Goal: Transaction & Acquisition: Purchase product/service

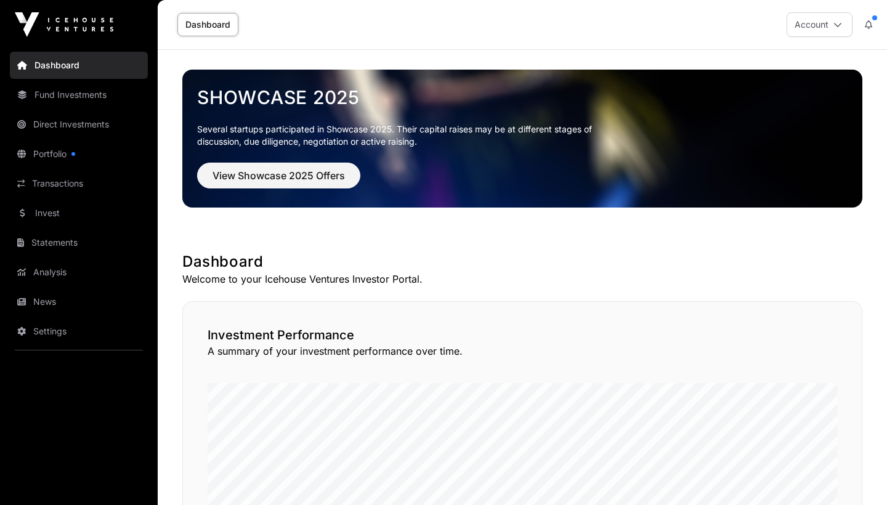
click at [77, 126] on link "Direct Investments" at bounding box center [79, 124] width 138 height 27
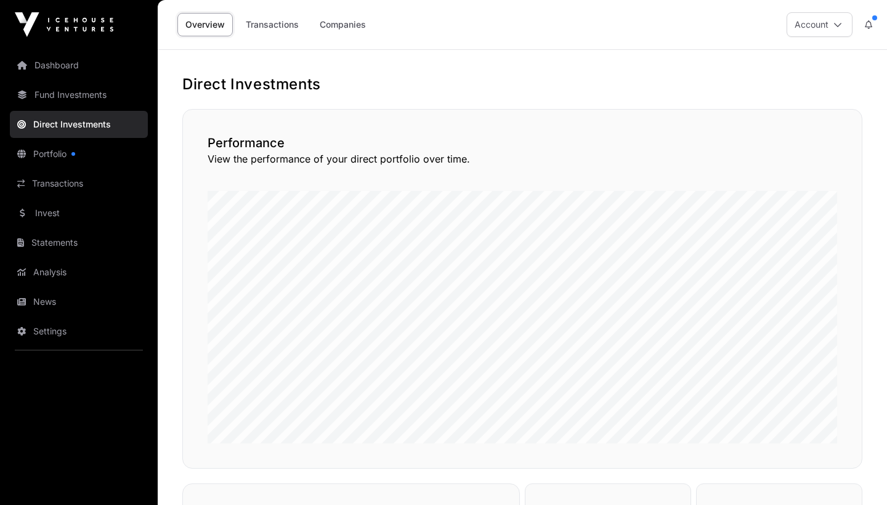
click at [343, 26] on link "Companies" at bounding box center [343, 24] width 62 height 23
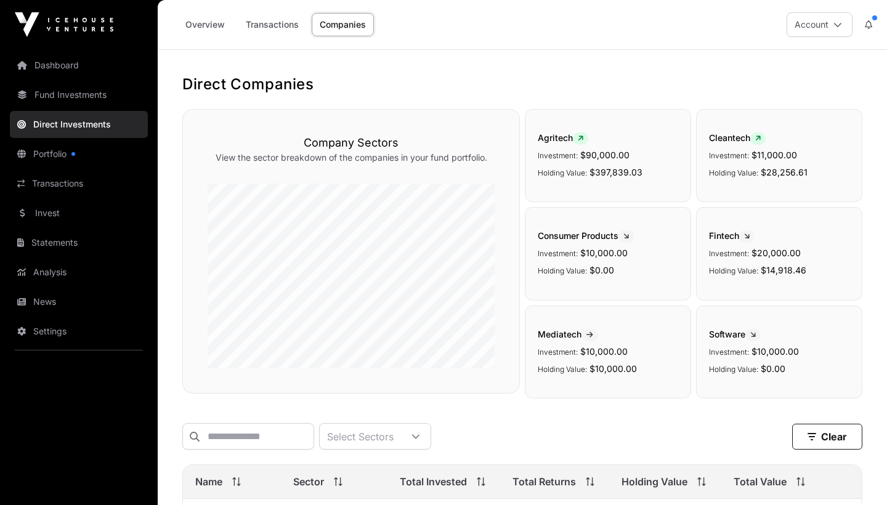
click at [60, 155] on link "Portfolio" at bounding box center [79, 153] width 138 height 27
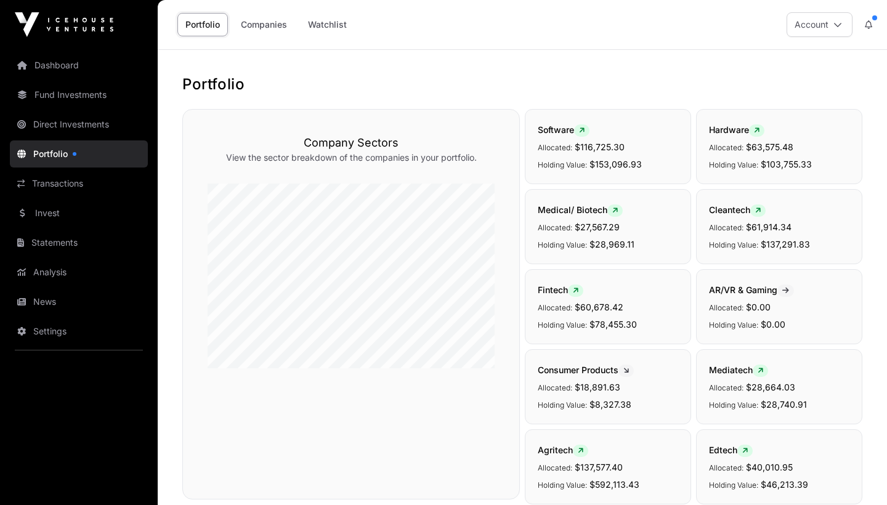
click at [870, 22] on icon at bounding box center [868, 24] width 7 height 9
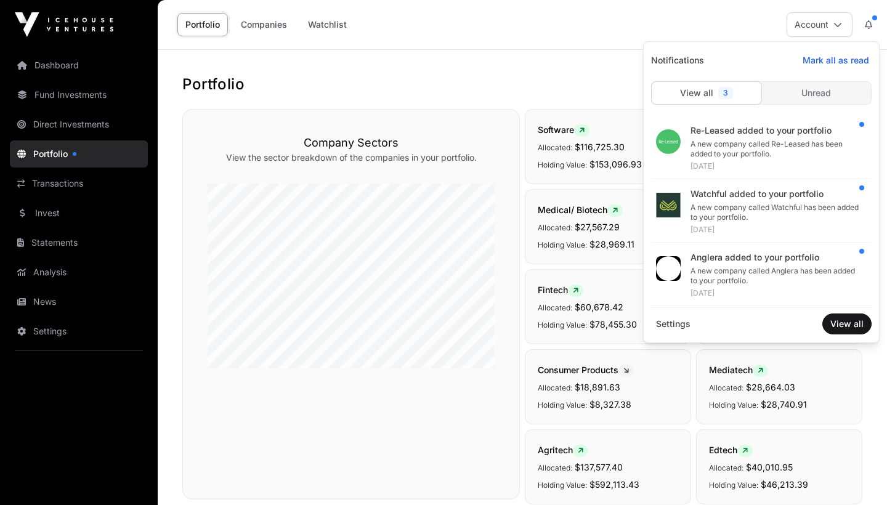
click at [840, 58] on span "Mark all as read" at bounding box center [835, 60] width 67 height 12
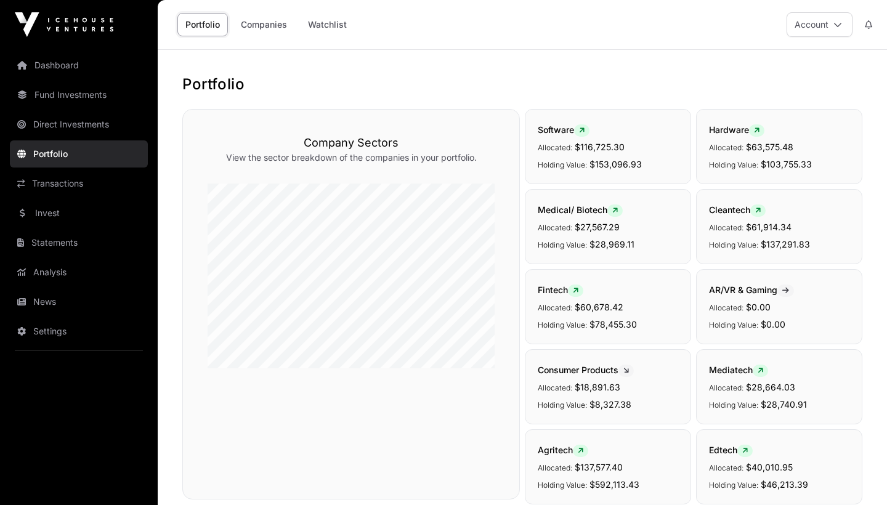
click at [94, 183] on link "Transactions" at bounding box center [79, 183] width 138 height 27
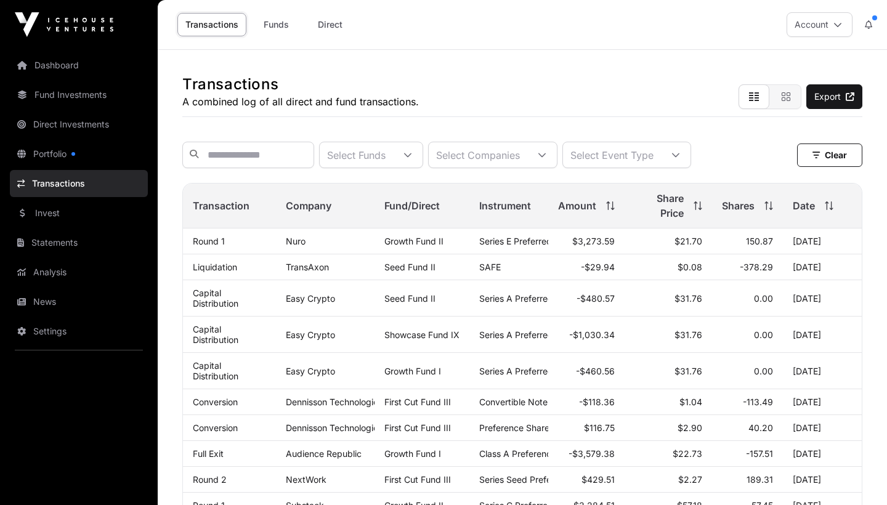
click at [60, 150] on link "Portfolio" at bounding box center [79, 153] width 138 height 27
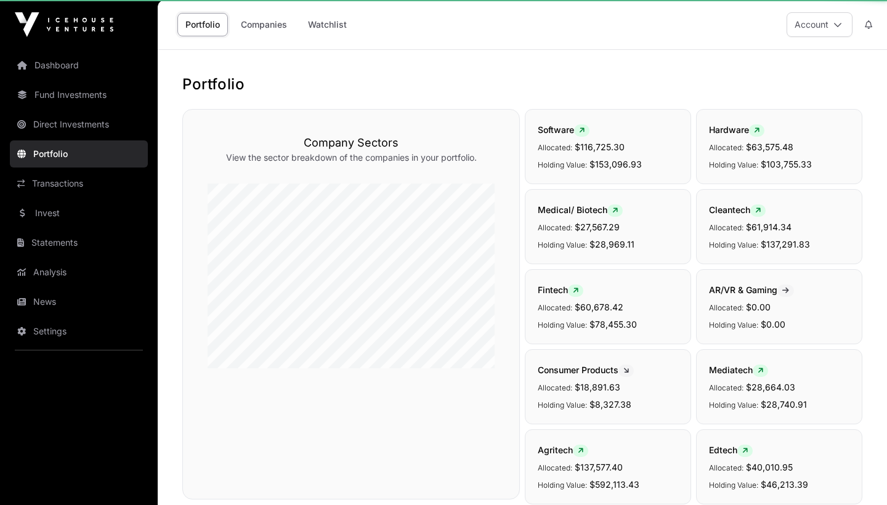
click at [871, 22] on icon at bounding box center [868, 24] width 7 height 9
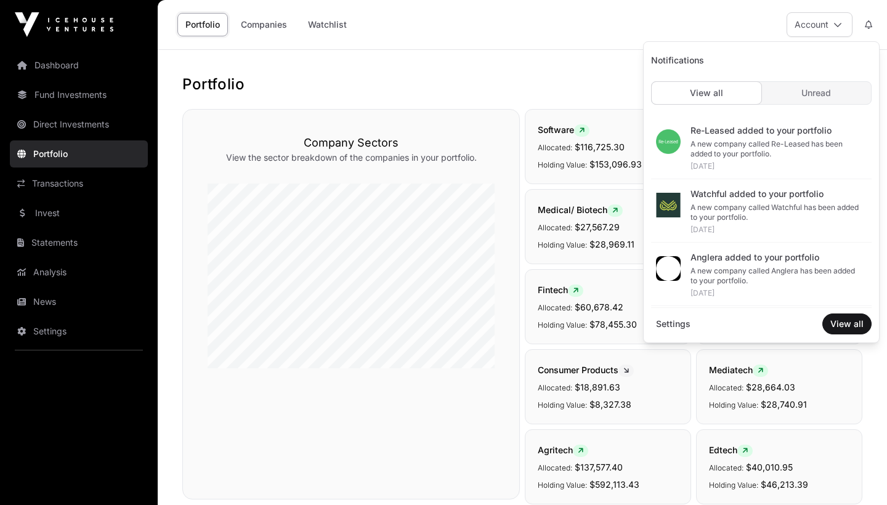
click at [823, 92] on span "Unread" at bounding box center [816, 93] width 30 height 12
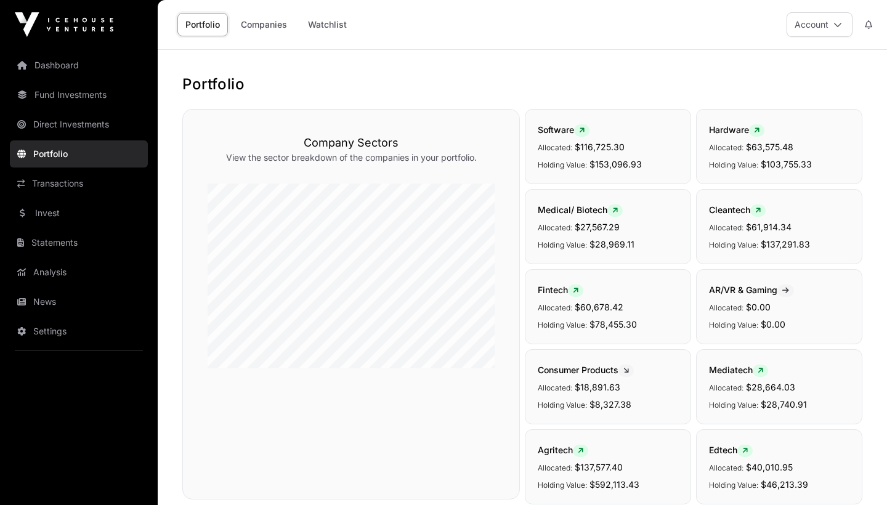
click at [99, 98] on link "Fund Investments" at bounding box center [79, 94] width 138 height 27
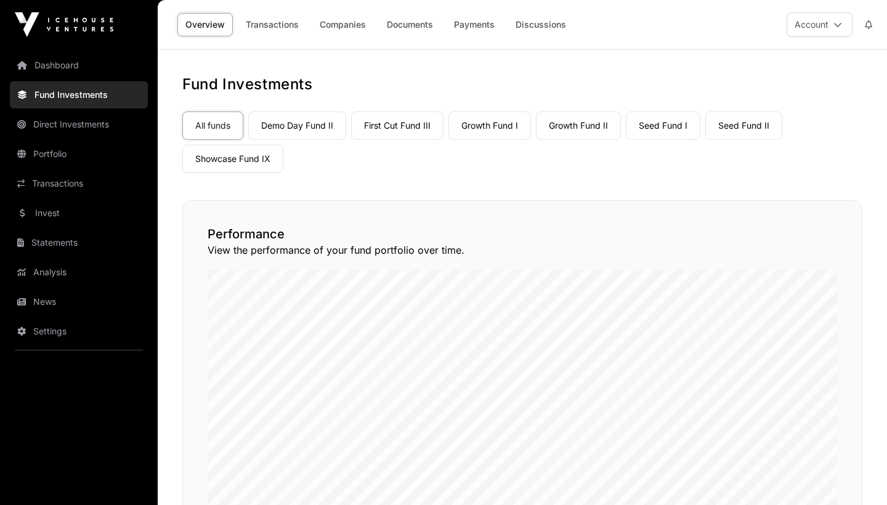
click at [278, 27] on link "Transactions" at bounding box center [272, 24] width 69 height 23
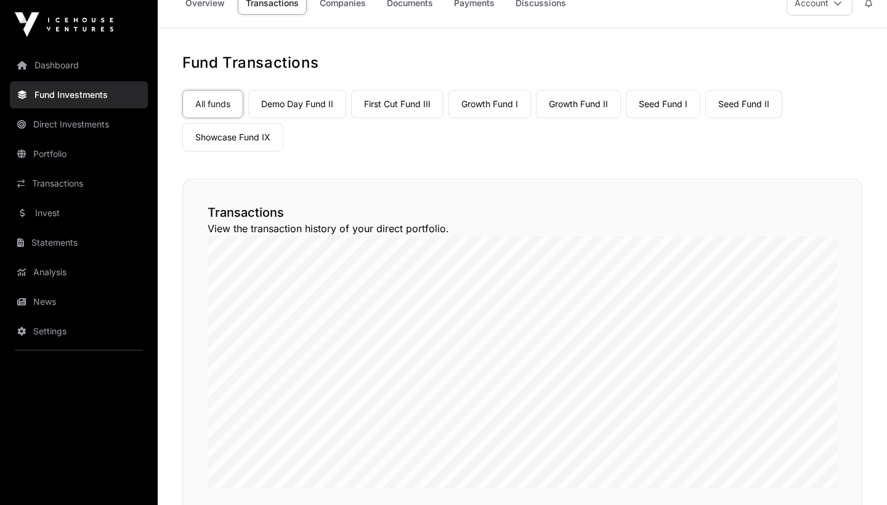
scroll to position [22, 0]
click at [47, 212] on link "Invest" at bounding box center [79, 213] width 138 height 27
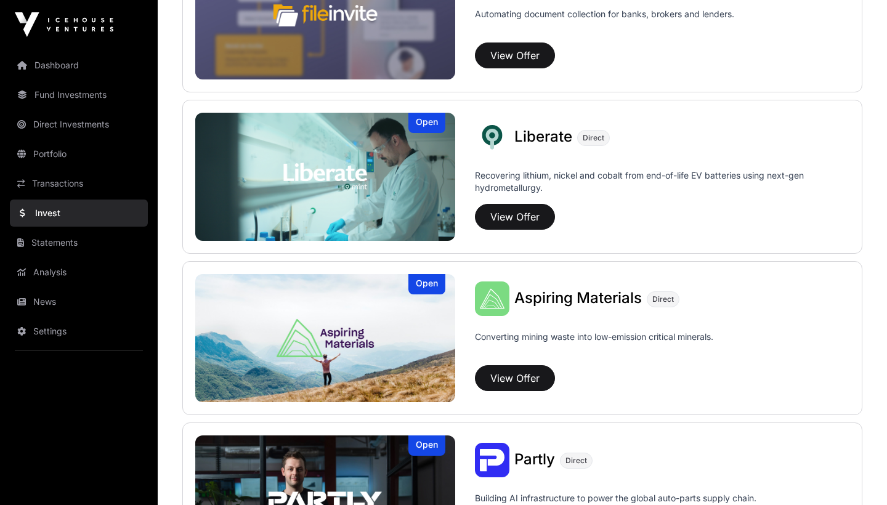
scroll to position [868, 0]
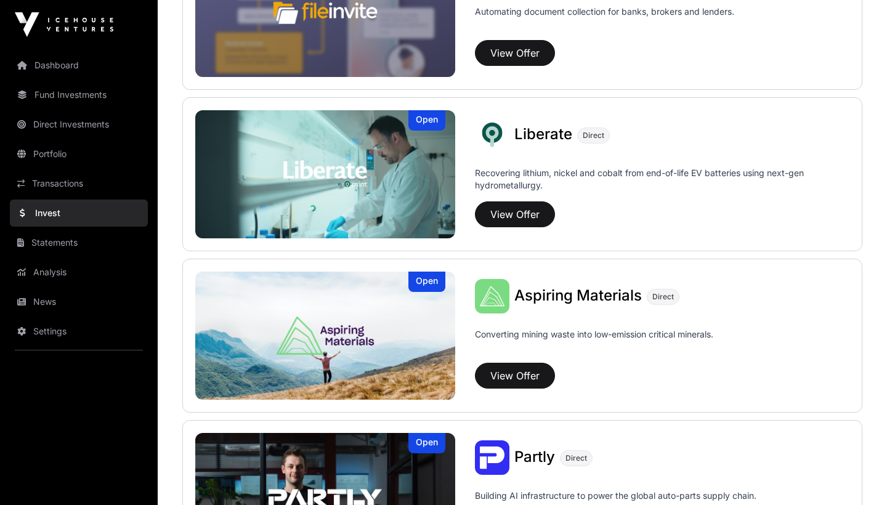
click at [529, 216] on button "View Offer" at bounding box center [515, 214] width 80 height 26
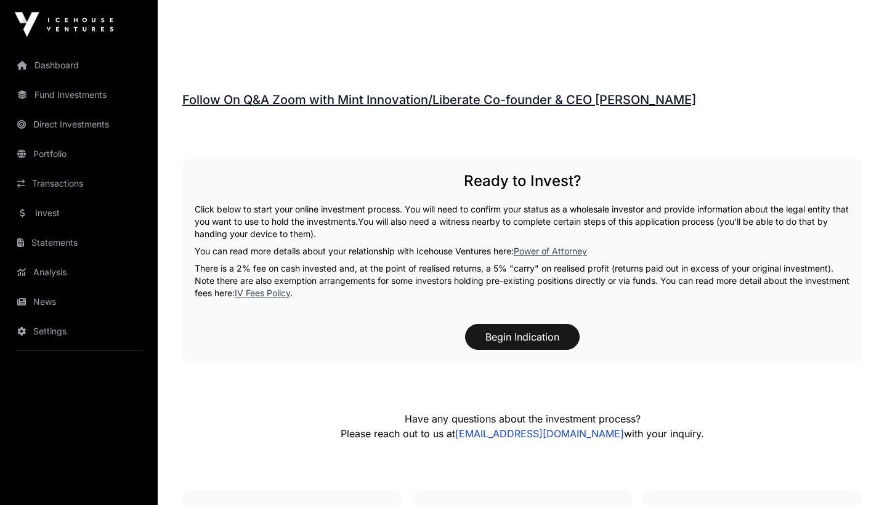
scroll to position [1786, 0]
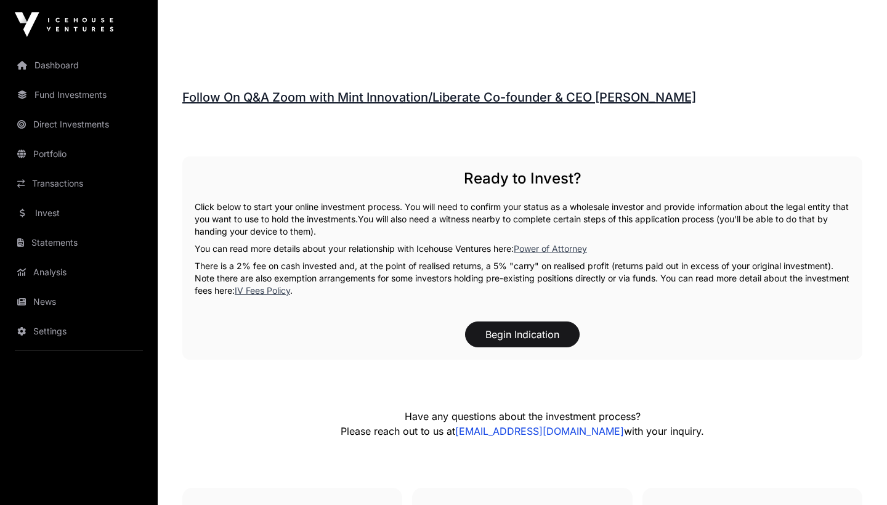
click at [290, 291] on link "IV Fees Policy" at bounding box center [262, 290] width 55 height 10
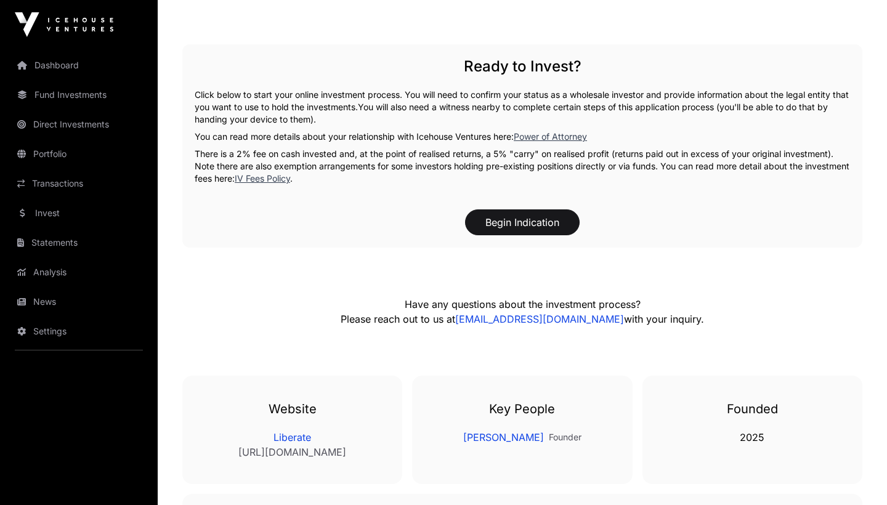
scroll to position [1899, 0]
click at [536, 216] on button "Begin Indication" at bounding box center [522, 222] width 115 height 26
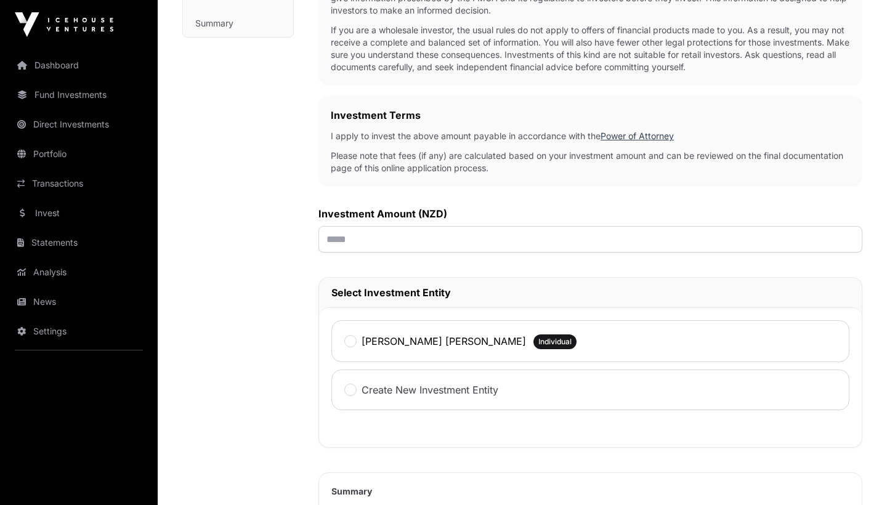
scroll to position [314, 0]
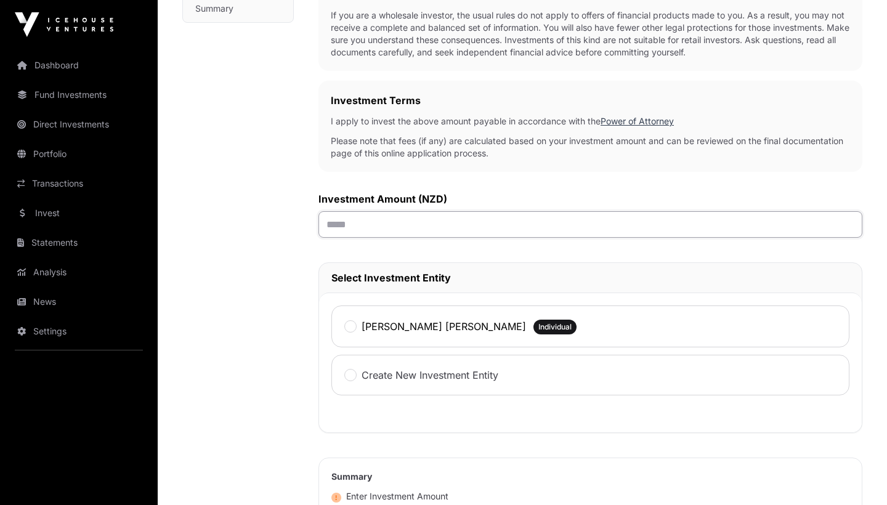
click at [527, 225] on input "text" at bounding box center [590, 224] width 544 height 26
type input "*******"
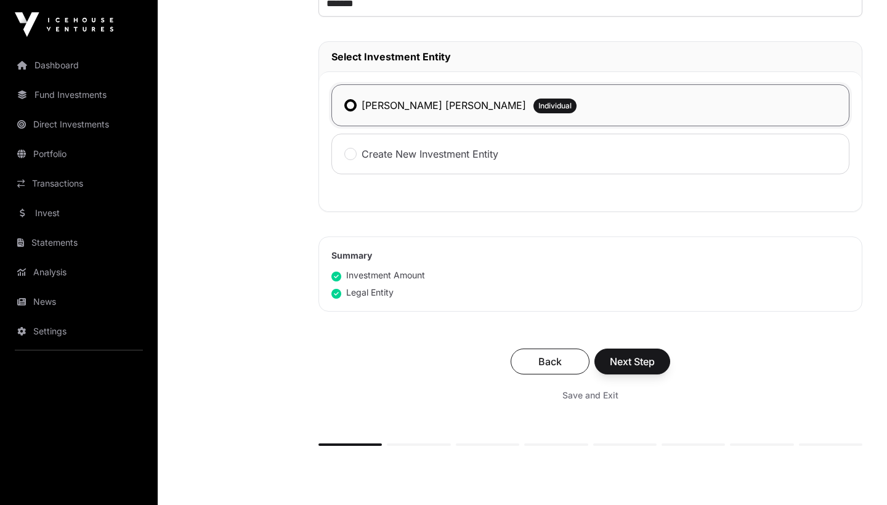
scroll to position [536, 0]
click at [636, 364] on span "Next Step" at bounding box center [632, 360] width 45 height 15
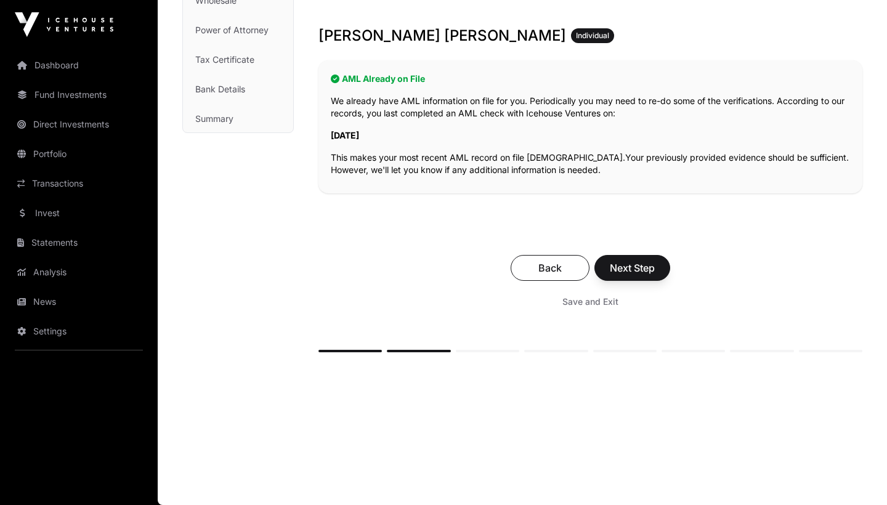
scroll to position [204, 0]
click at [630, 268] on span "Next Step" at bounding box center [632, 267] width 45 height 15
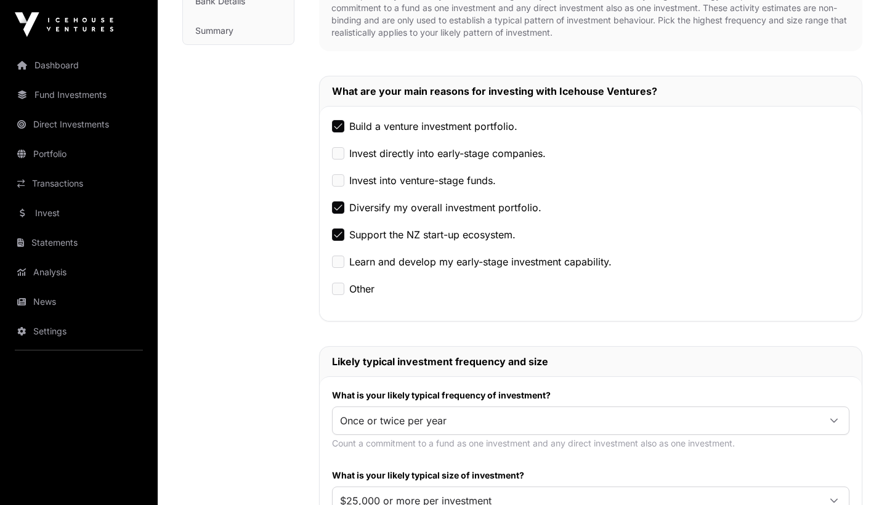
scroll to position [292, 0]
click at [517, 155] on label "Invest directly into early-stage companies." at bounding box center [447, 153] width 196 height 15
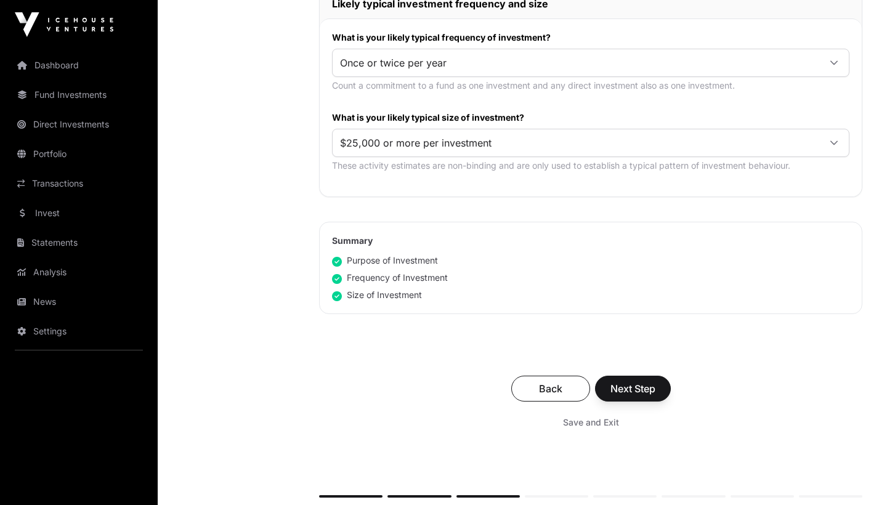
scroll to position [662, 0]
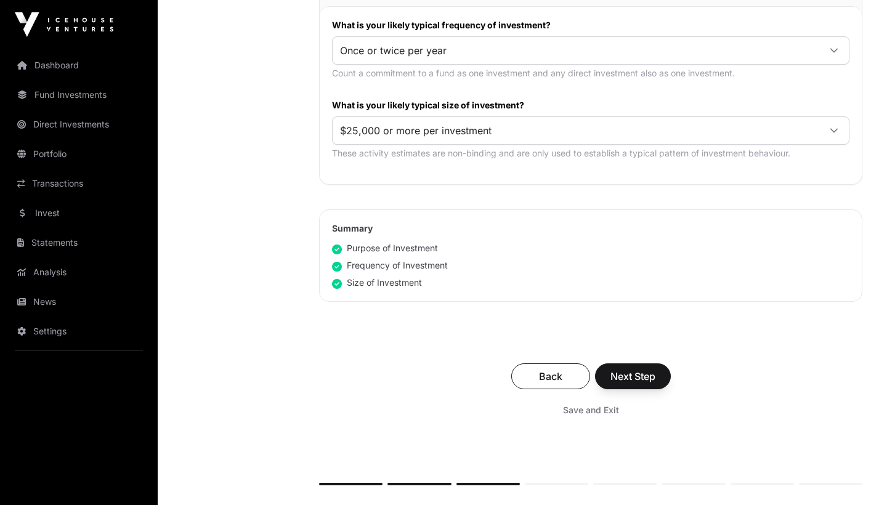
click at [639, 373] on span "Next Step" at bounding box center [632, 376] width 45 height 15
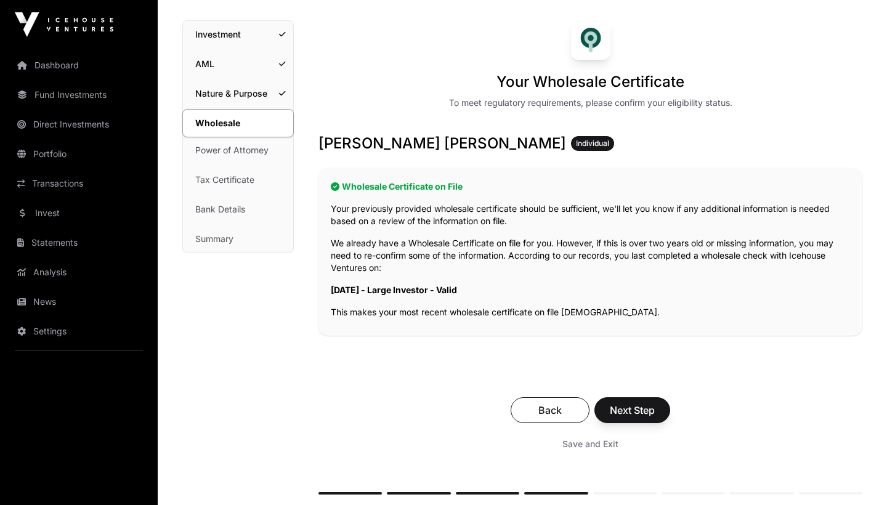
scroll to position [87, 0]
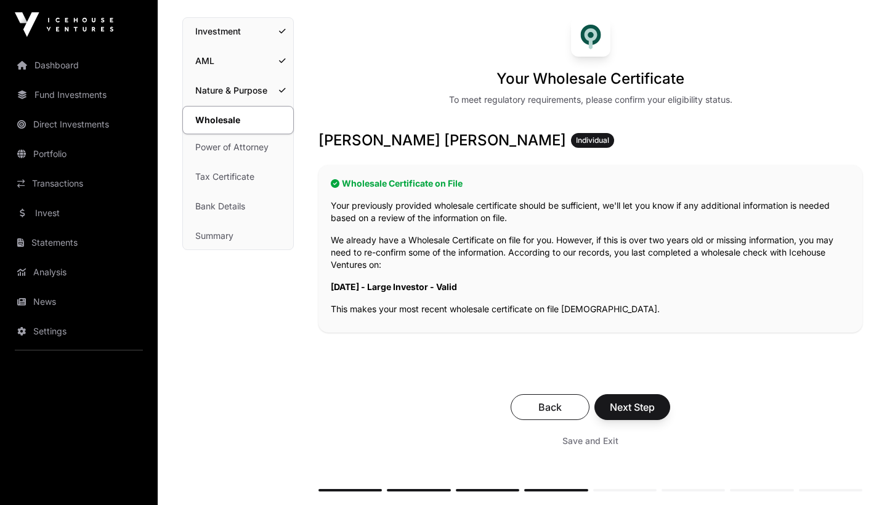
click at [648, 407] on span "Next Step" at bounding box center [632, 407] width 45 height 15
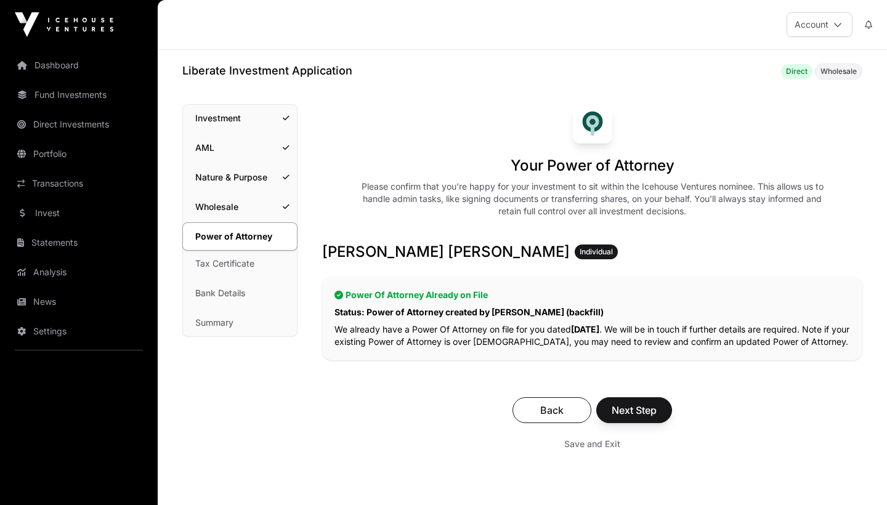
click at [644, 411] on span "Next Step" at bounding box center [633, 410] width 45 height 15
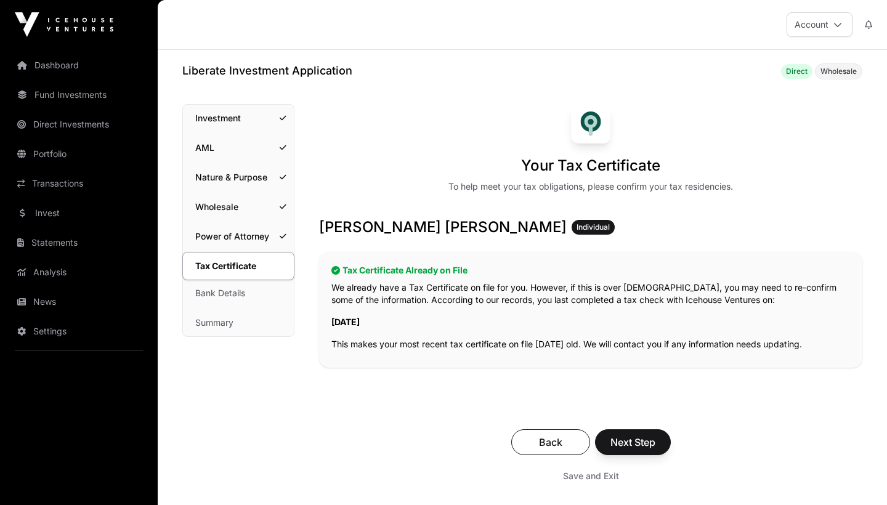
click at [632, 441] on span "Next Step" at bounding box center [632, 442] width 45 height 15
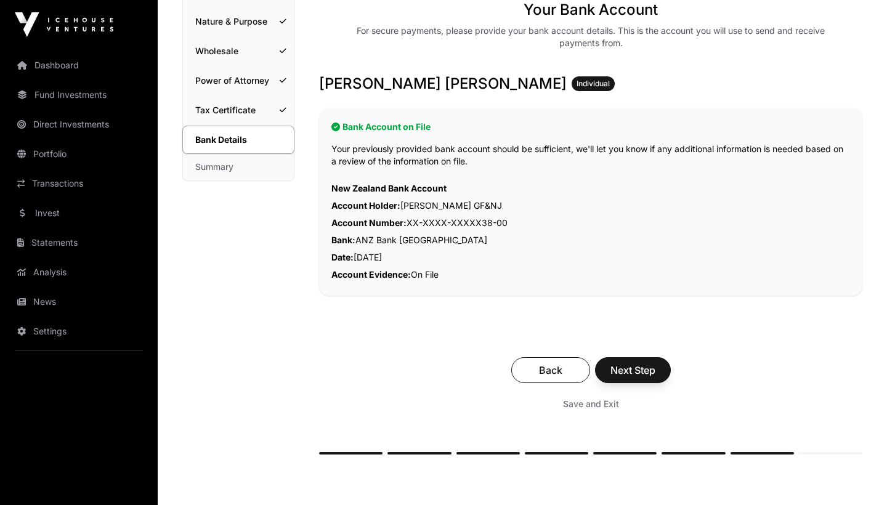
scroll to position [156, 0]
click at [655, 366] on span "Next Step" at bounding box center [632, 369] width 45 height 15
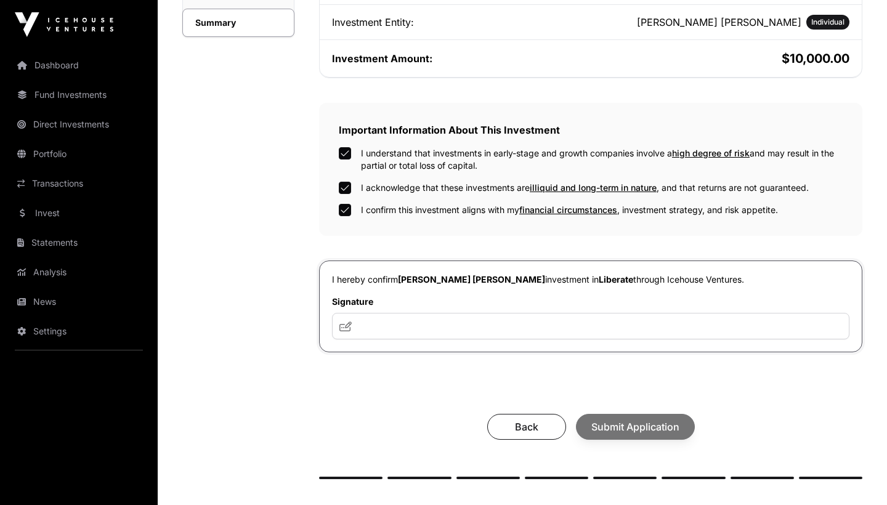
scroll to position [304, 0]
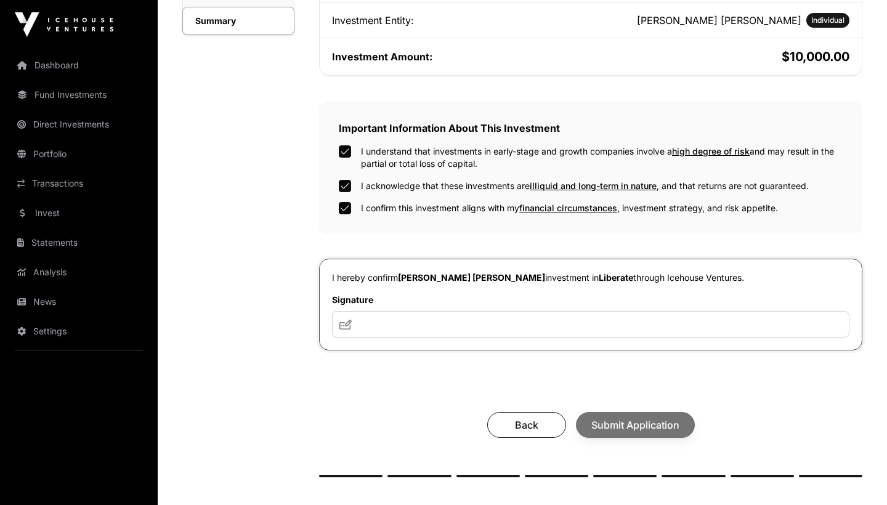
click at [346, 321] on icon at bounding box center [345, 325] width 12 height 10
click at [349, 324] on icon at bounding box center [345, 325] width 12 height 10
click at [386, 325] on input "text" at bounding box center [590, 324] width 517 height 26
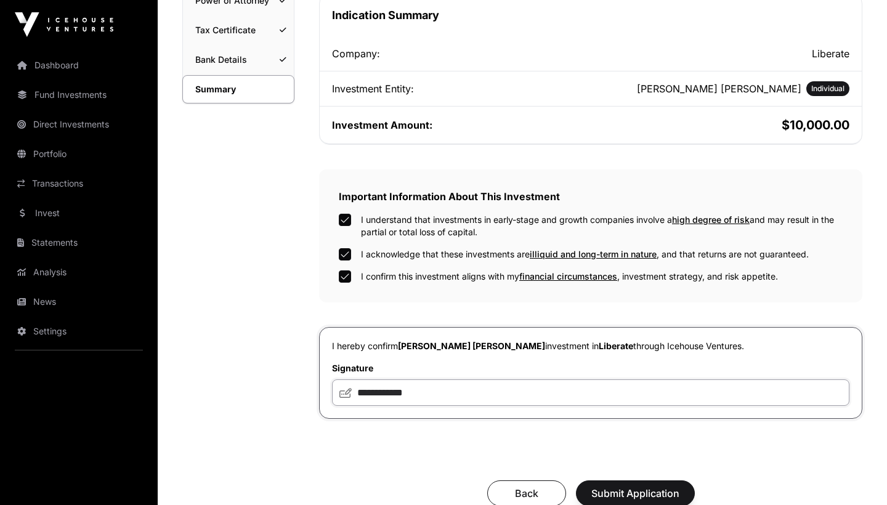
scroll to position [235, 0]
type input "**********"
click at [348, 395] on icon at bounding box center [345, 394] width 12 height 10
drag, startPoint x: 348, startPoint y: 395, endPoint x: 355, endPoint y: 391, distance: 8.3
click at [355, 391] on div "**********" at bounding box center [590, 393] width 517 height 26
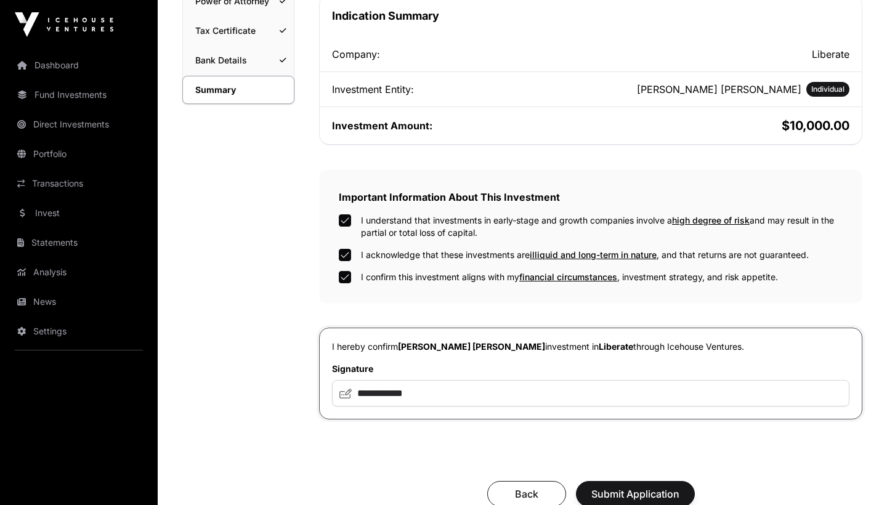
drag, startPoint x: 345, startPoint y: 392, endPoint x: 451, endPoint y: 395, distance: 105.3
click at [451, 395] on div "**********" at bounding box center [590, 393] width 517 height 26
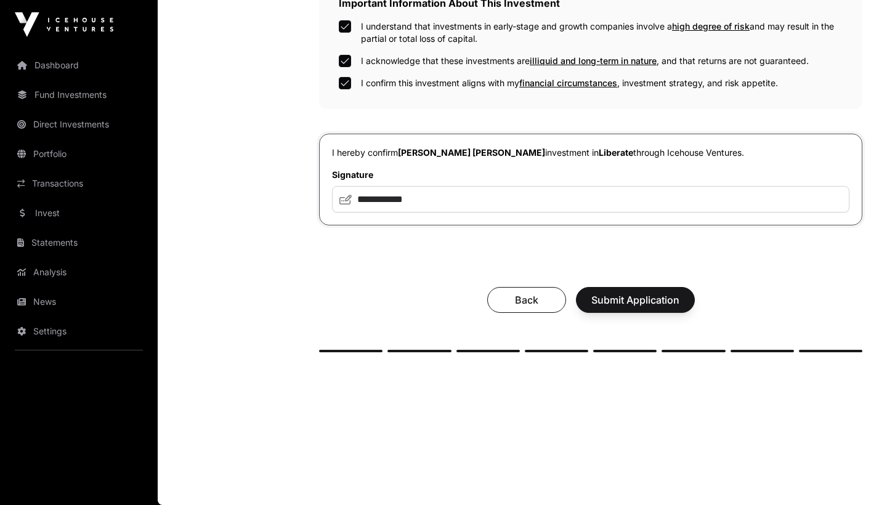
scroll to position [431, 0]
click at [636, 300] on span "Submit Application" at bounding box center [635, 299] width 88 height 15
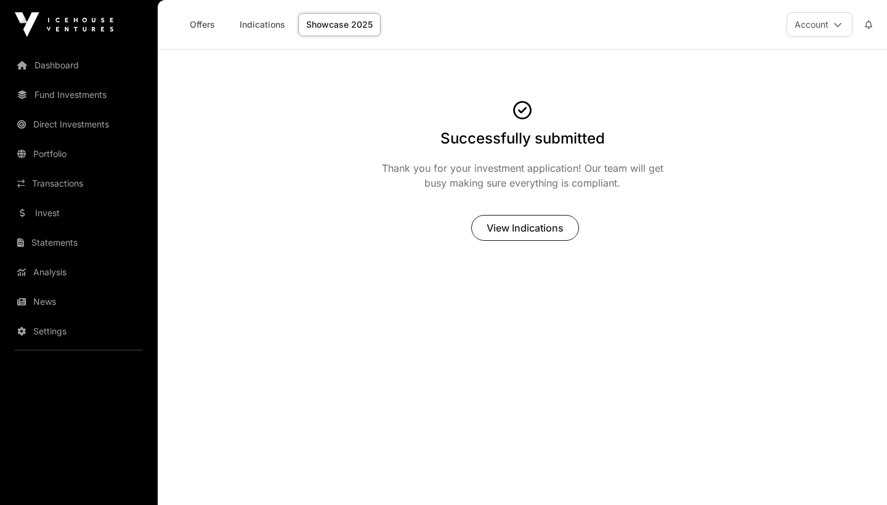
click at [543, 229] on span "View Indications" at bounding box center [524, 227] width 77 height 15
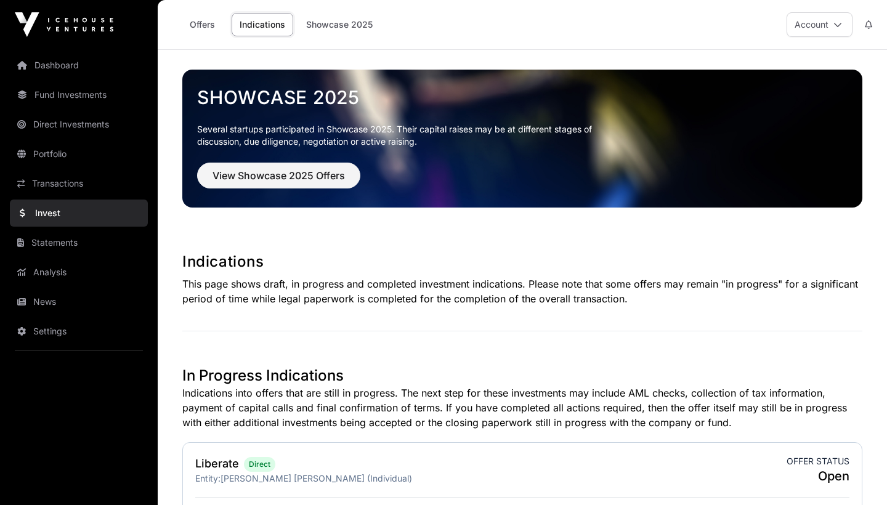
click at [321, 23] on link "Showcase 2025" at bounding box center [339, 24] width 83 height 23
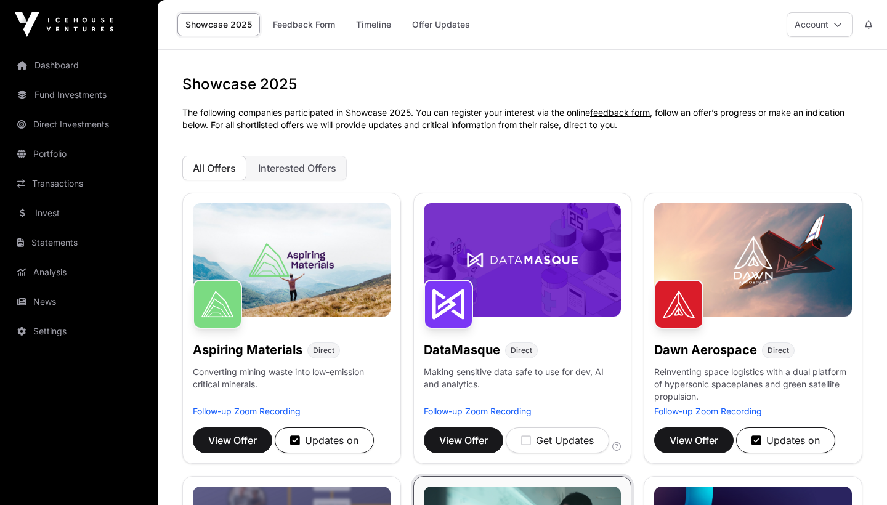
click at [712, 439] on span "View Offer" at bounding box center [693, 440] width 49 height 15
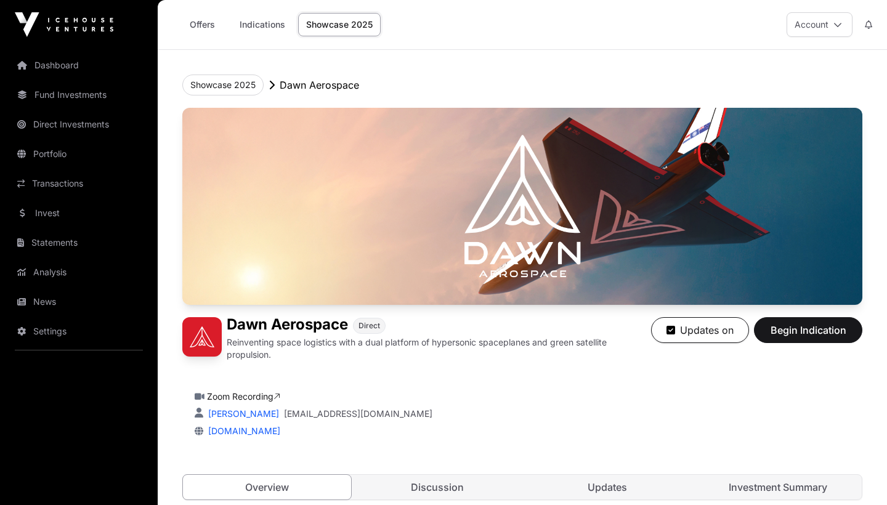
click at [74, 121] on link "Direct Investments" at bounding box center [79, 124] width 138 height 27
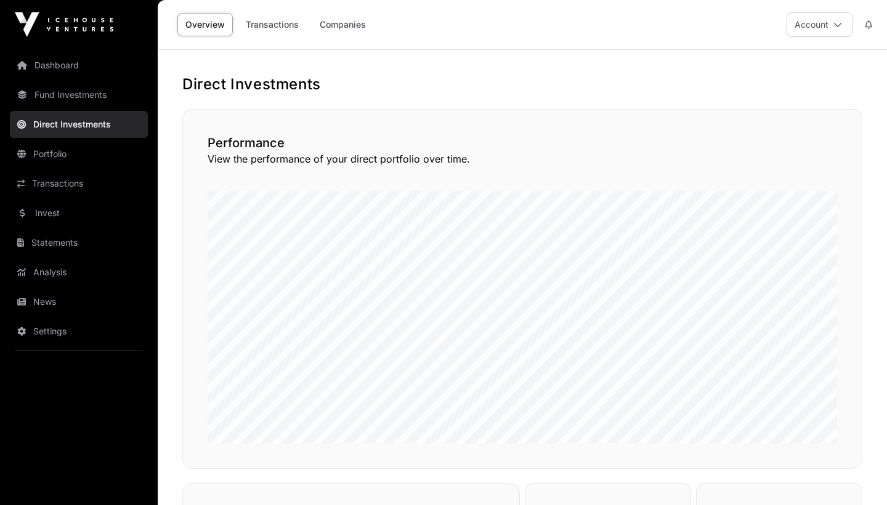
click at [337, 26] on link "Companies" at bounding box center [343, 24] width 62 height 23
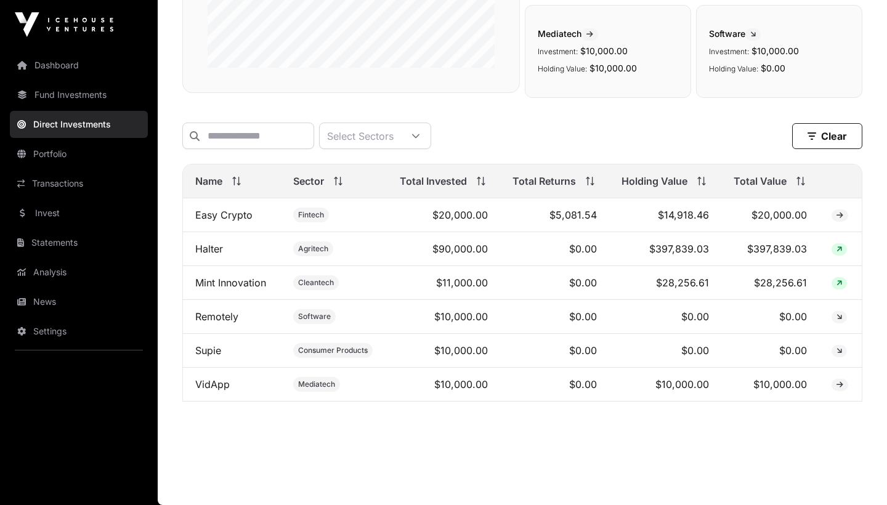
scroll to position [302, 0]
click at [101, 95] on link "Fund Investments" at bounding box center [79, 94] width 138 height 27
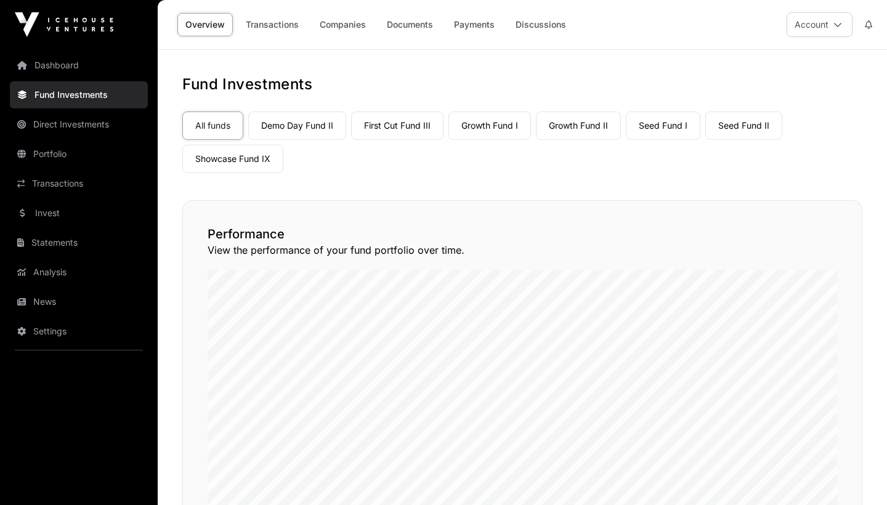
click at [342, 22] on link "Companies" at bounding box center [343, 24] width 62 height 23
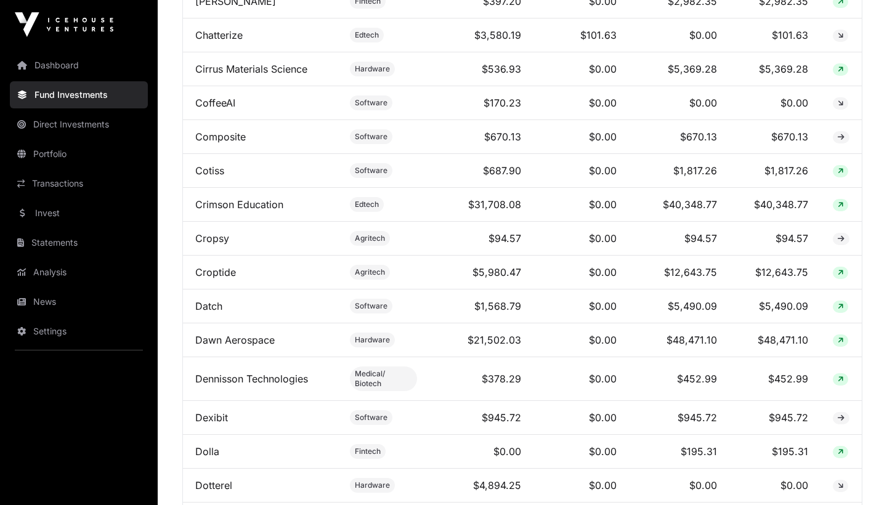
scroll to position [1347, 0]
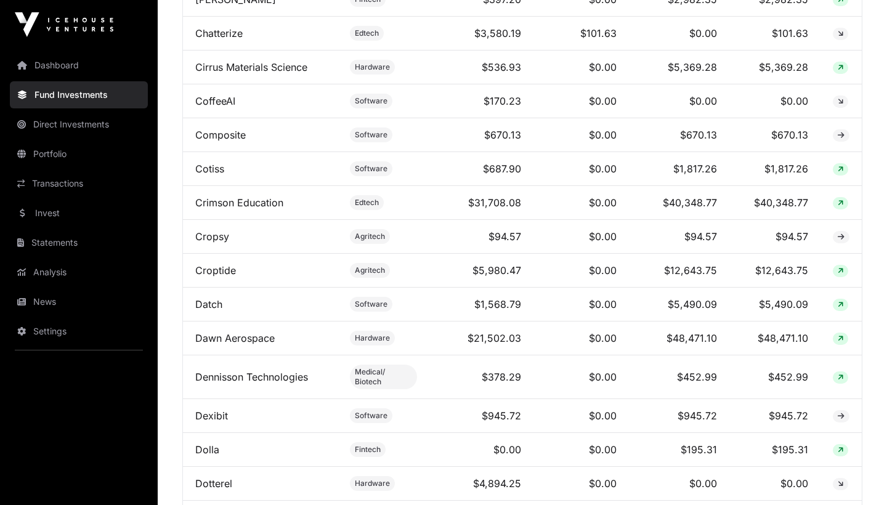
click at [63, 127] on link "Direct Investments" at bounding box center [79, 124] width 138 height 27
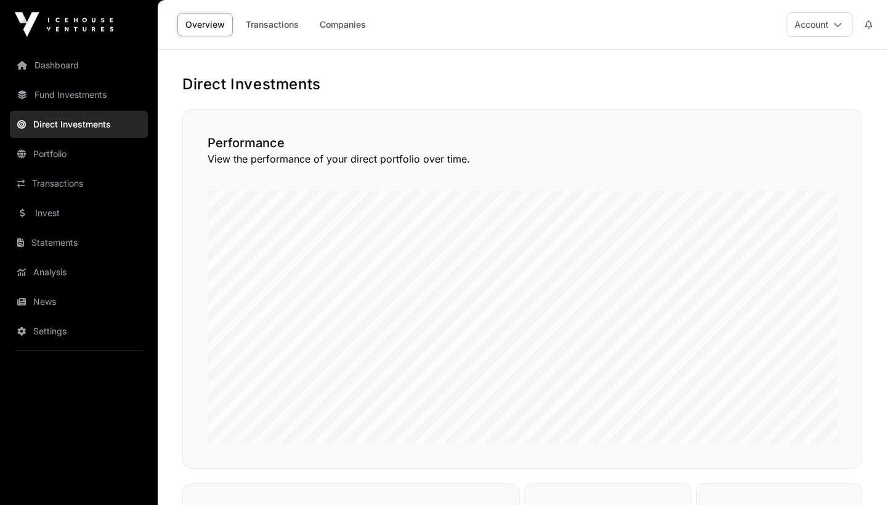
click at [53, 215] on link "Invest" at bounding box center [79, 213] width 138 height 27
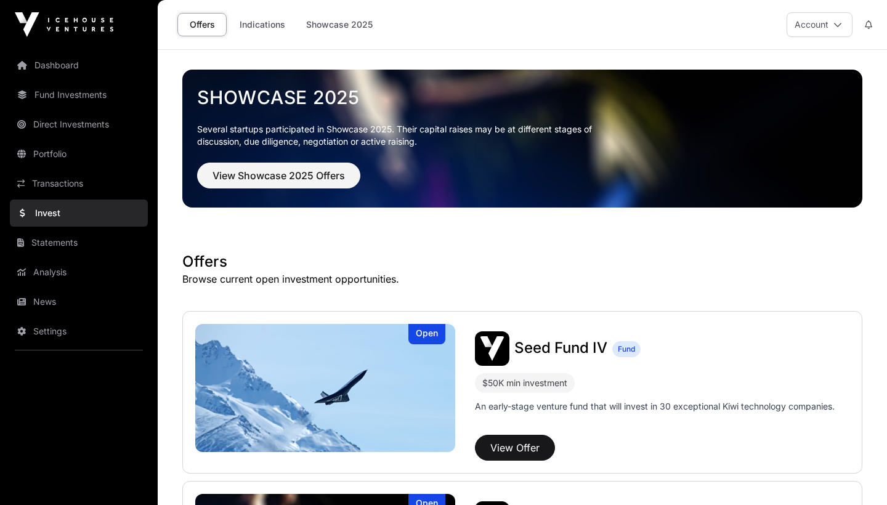
click at [35, 212] on link "Invest" at bounding box center [79, 213] width 138 height 27
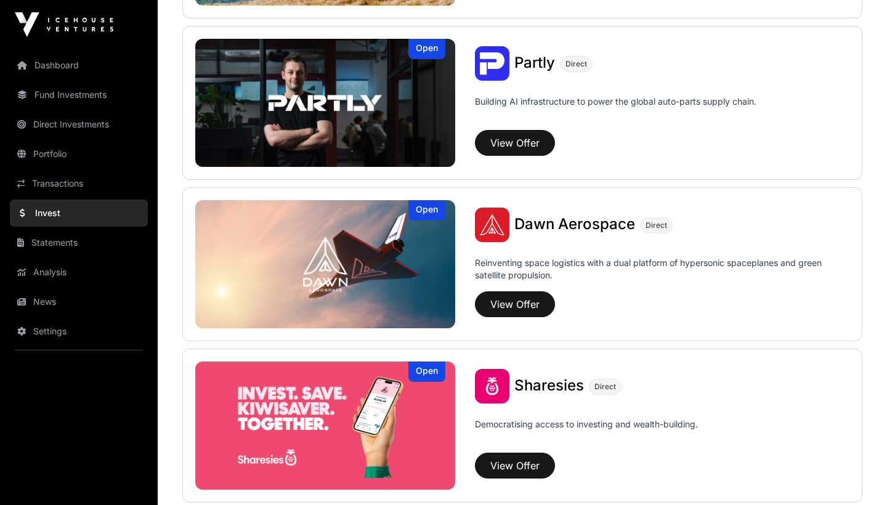
scroll to position [1262, 0]
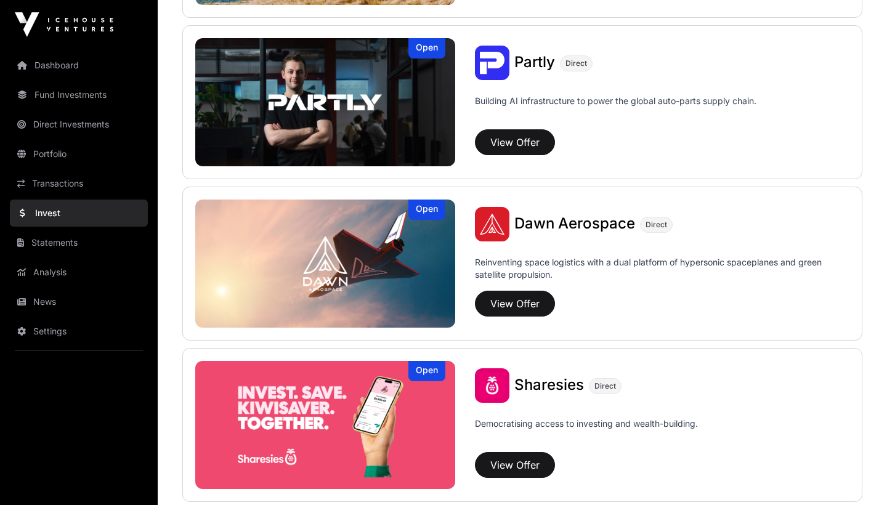
click at [510, 303] on button "View Offer" at bounding box center [515, 304] width 80 height 26
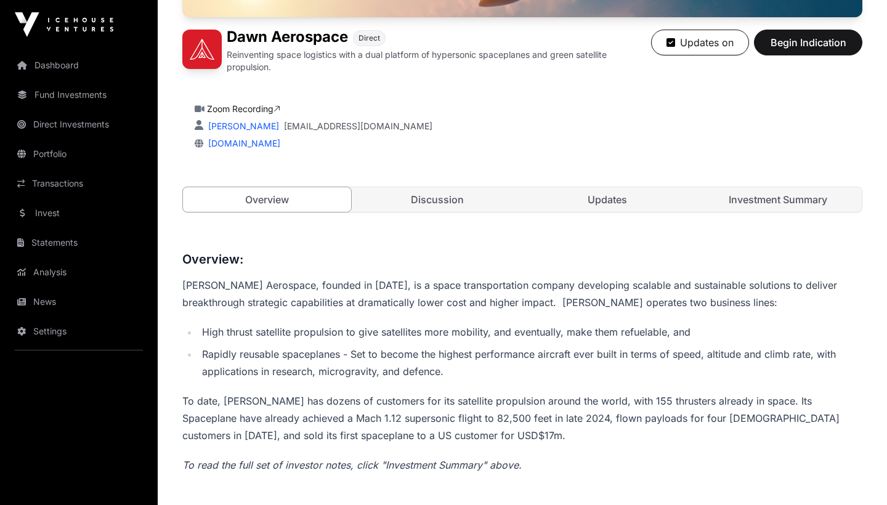
scroll to position [288, 1]
click at [440, 195] on link "Discussion" at bounding box center [437, 199] width 168 height 25
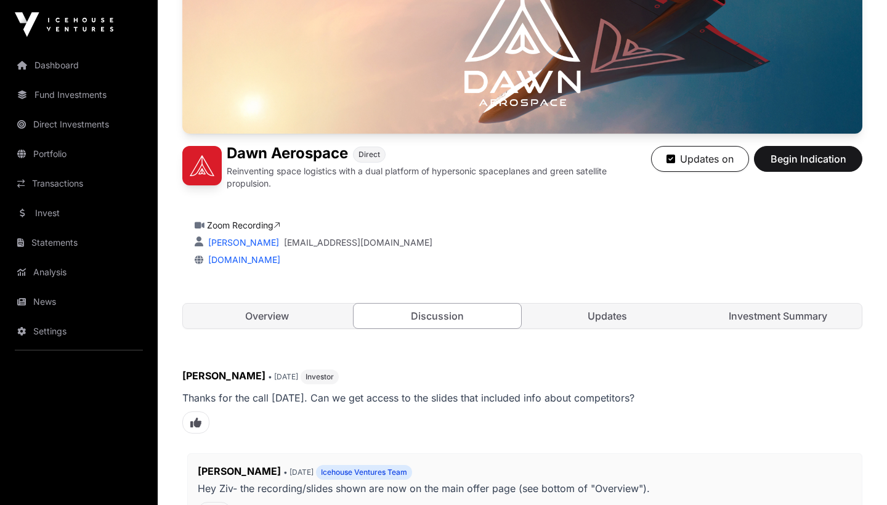
scroll to position [170, 0]
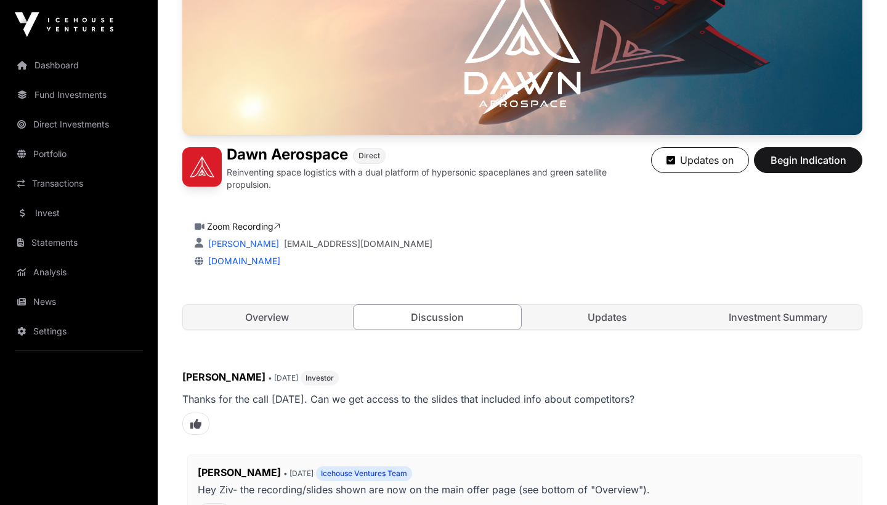
click at [607, 321] on link "Updates" at bounding box center [607, 317] width 168 height 25
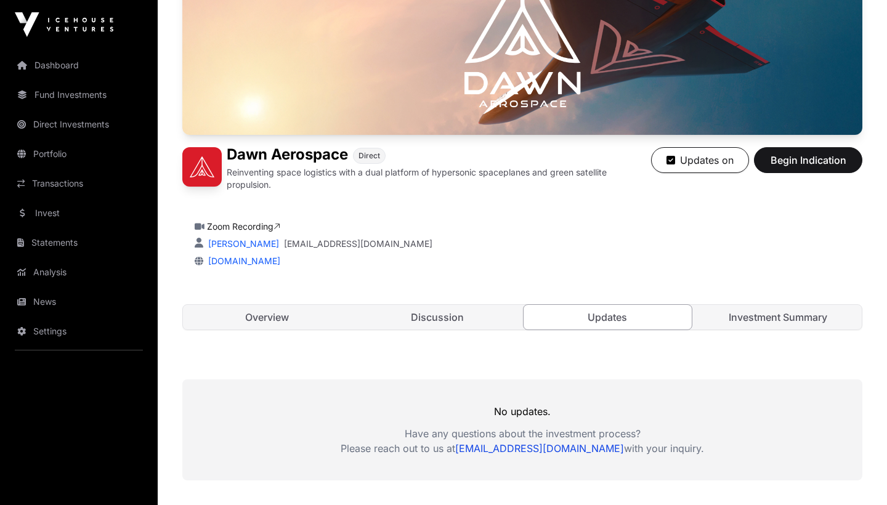
click at [734, 318] on link "Investment Summary" at bounding box center [778, 317] width 168 height 25
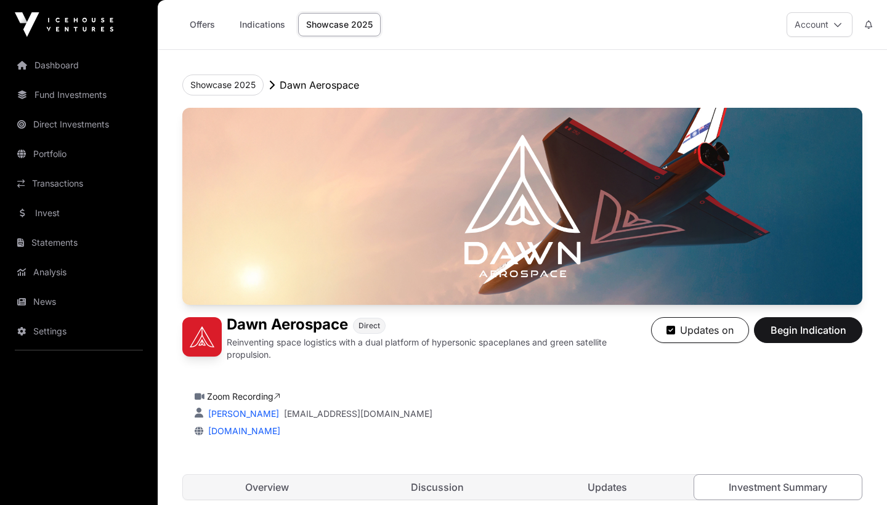
click at [812, 331] on span "Begin Indication" at bounding box center [808, 330] width 78 height 15
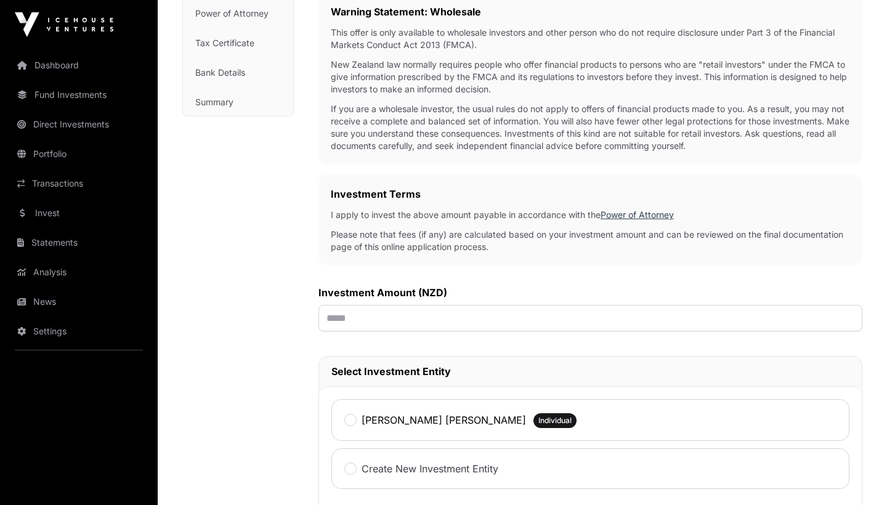
scroll to position [226, 0]
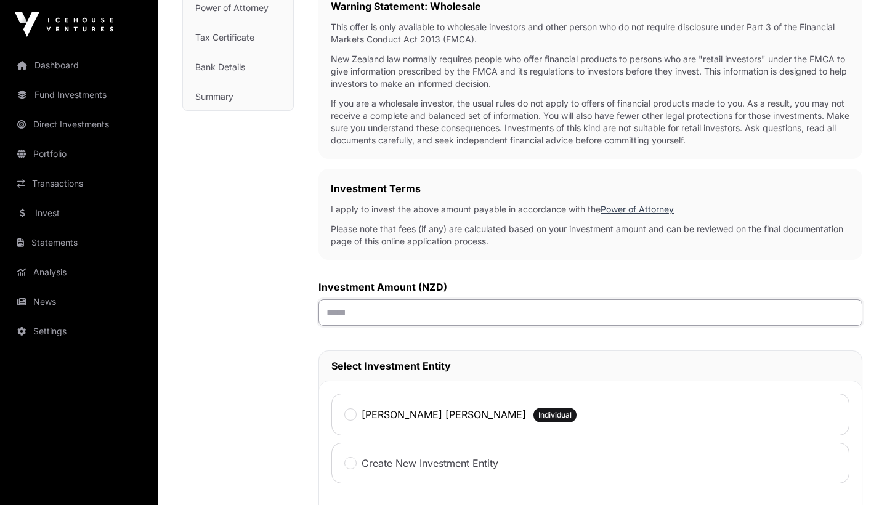
click at [478, 317] on input "text" at bounding box center [590, 312] width 544 height 26
type input "*******"
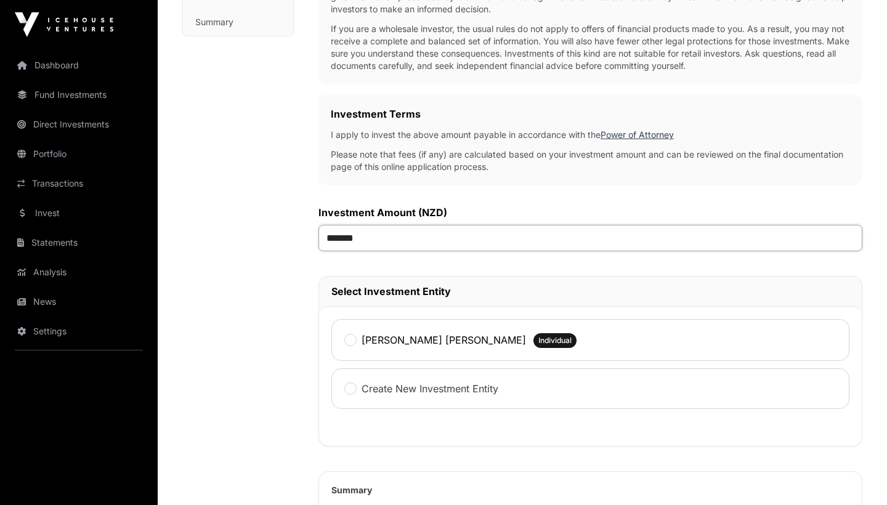
scroll to position [302, 0]
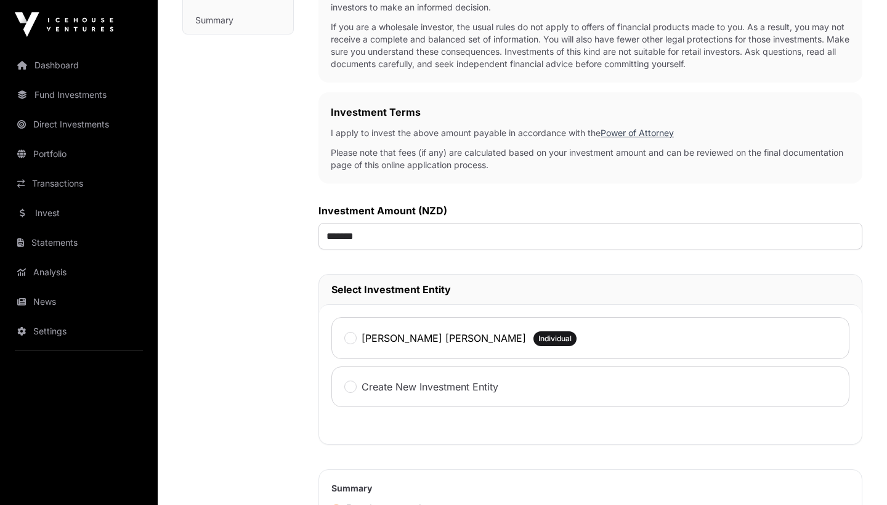
click at [381, 341] on label "[PERSON_NAME] [PERSON_NAME]" at bounding box center [443, 338] width 164 height 15
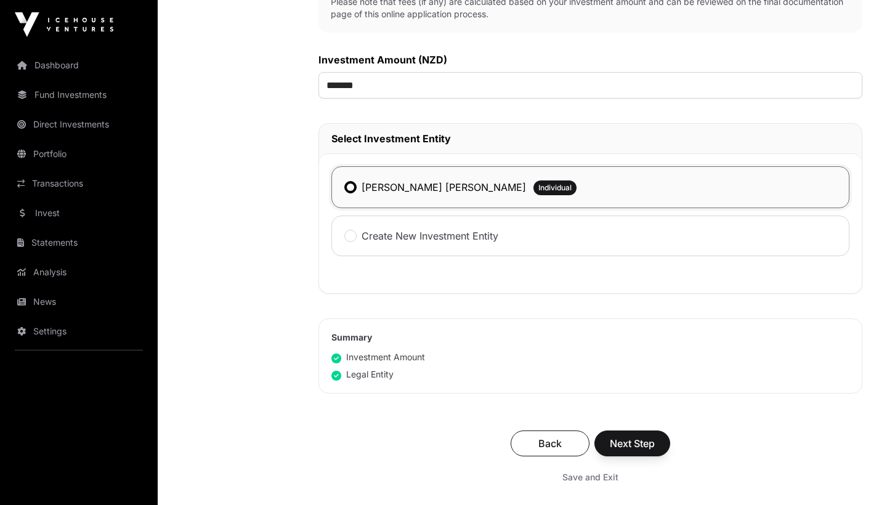
scroll to position [454, 0]
click at [338, 86] on input "*******" at bounding box center [590, 84] width 544 height 26
click at [530, 356] on div "Investment Amount" at bounding box center [590, 356] width 518 height 12
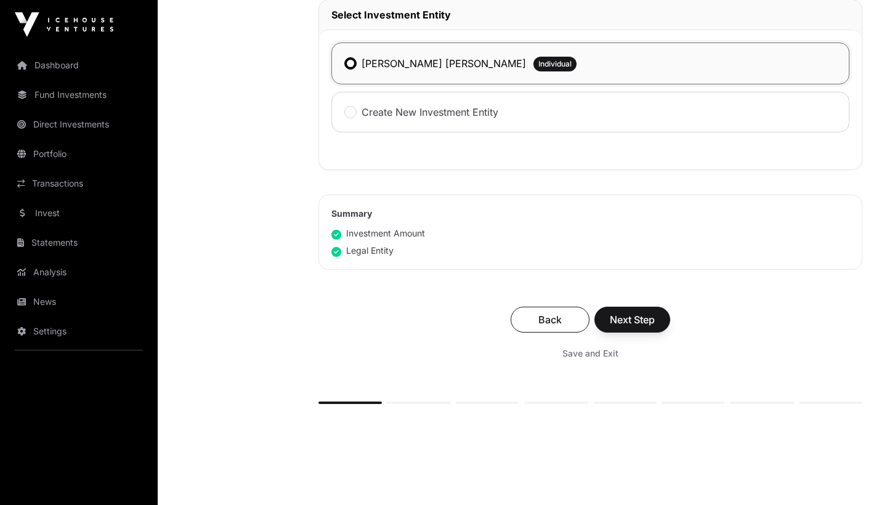
scroll to position [578, 0]
click at [619, 325] on span "Next Step" at bounding box center [632, 319] width 45 height 15
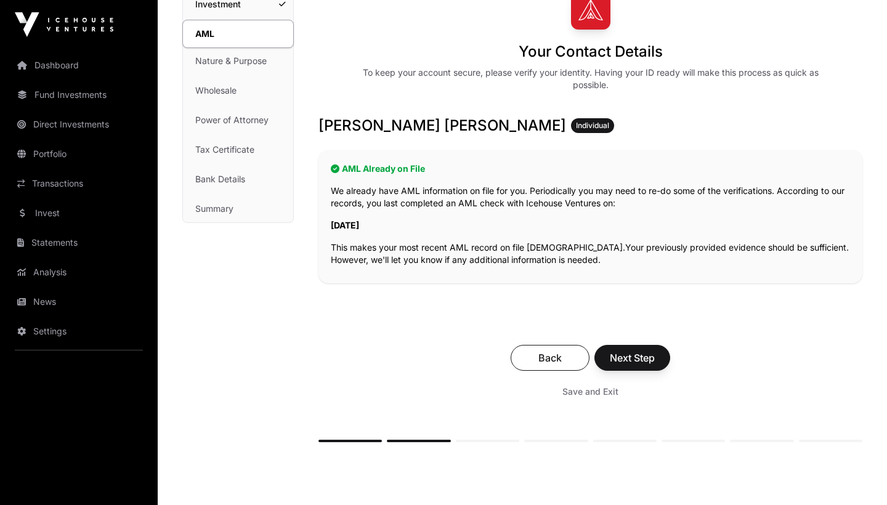
scroll to position [117, 0]
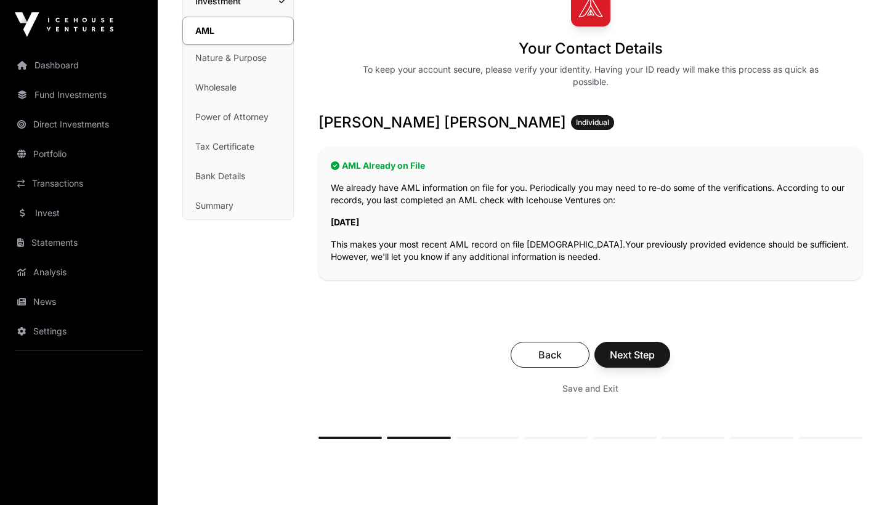
click at [615, 355] on span "Next Step" at bounding box center [632, 354] width 45 height 15
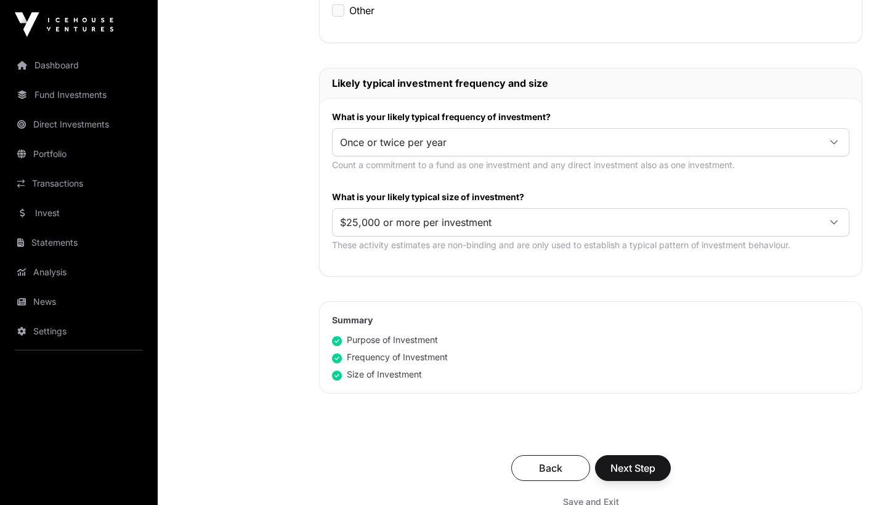
scroll to position [577, 0]
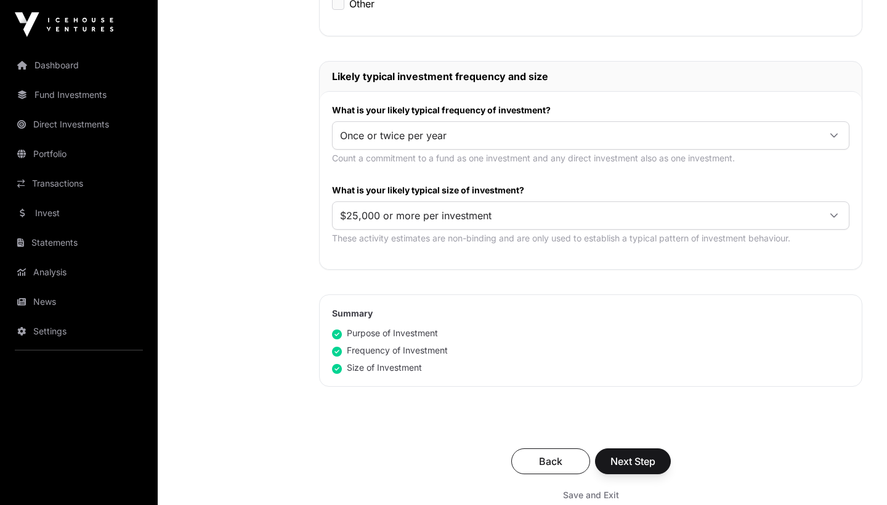
click at [631, 458] on span "Next Step" at bounding box center [632, 461] width 45 height 15
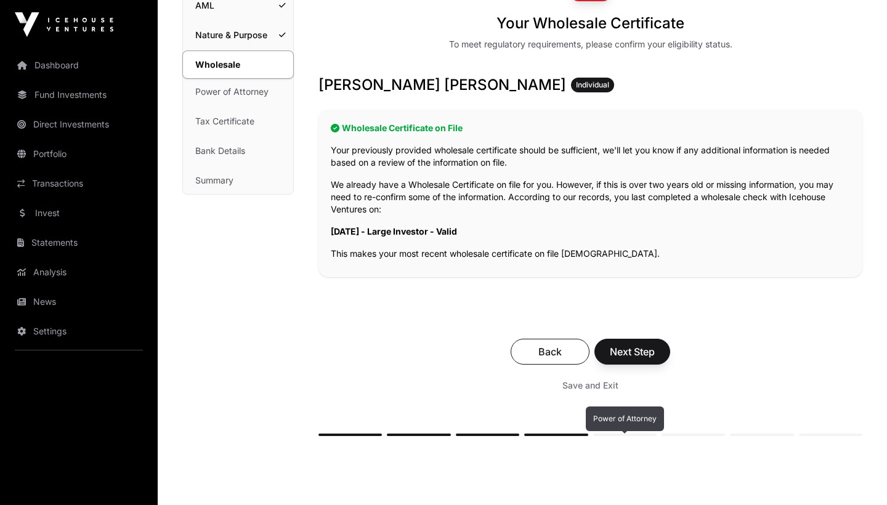
scroll to position [150, 0]
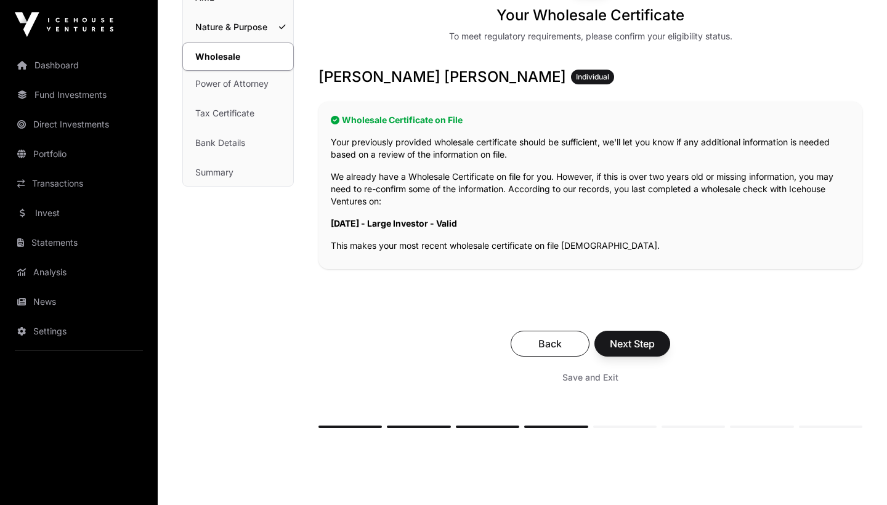
click at [632, 342] on span "Next Step" at bounding box center [632, 343] width 45 height 15
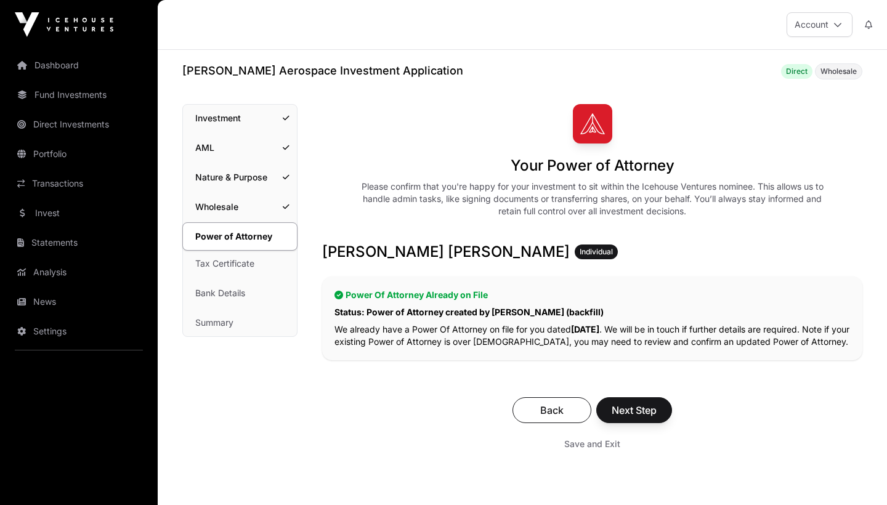
click at [639, 411] on span "Next Step" at bounding box center [633, 410] width 45 height 15
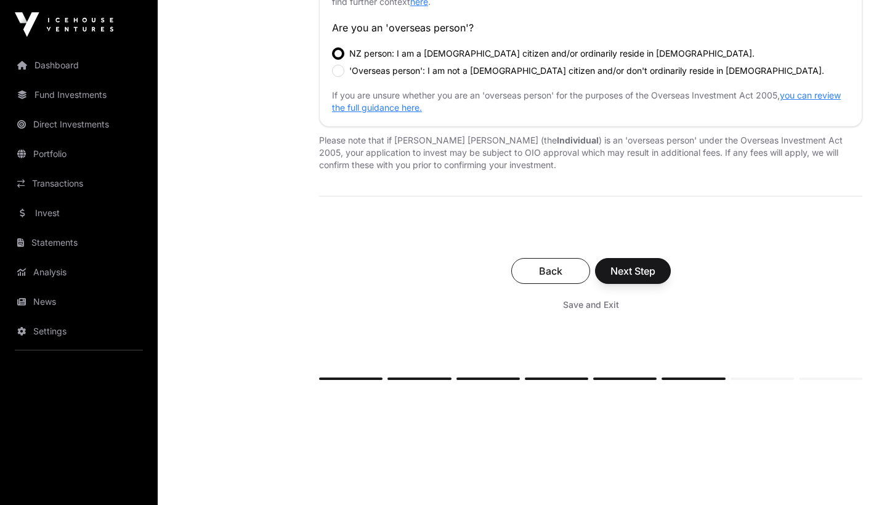
scroll to position [462, 0]
click at [645, 270] on span "Next Step" at bounding box center [632, 270] width 45 height 15
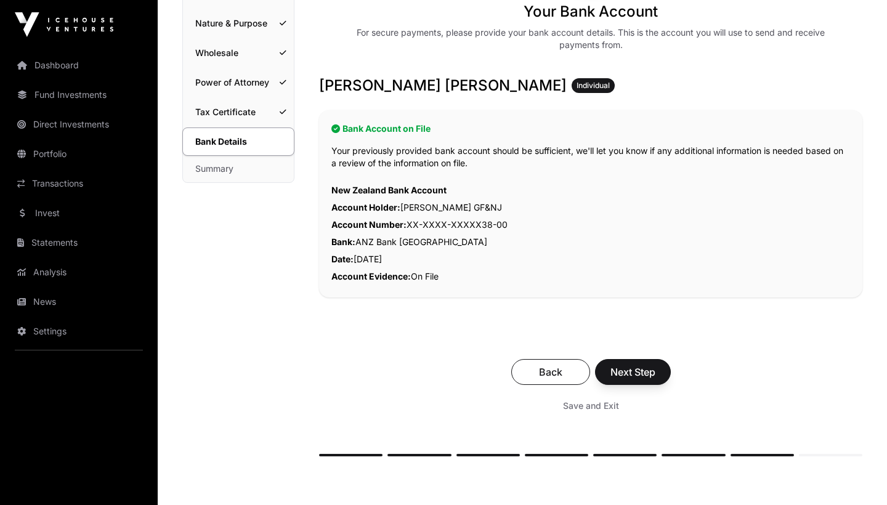
scroll to position [186, 0]
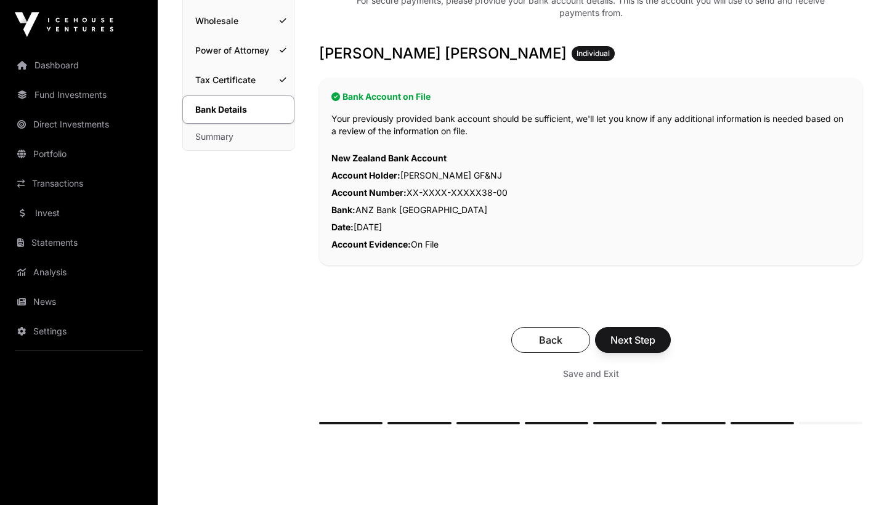
click at [631, 339] on span "Next Step" at bounding box center [632, 340] width 45 height 15
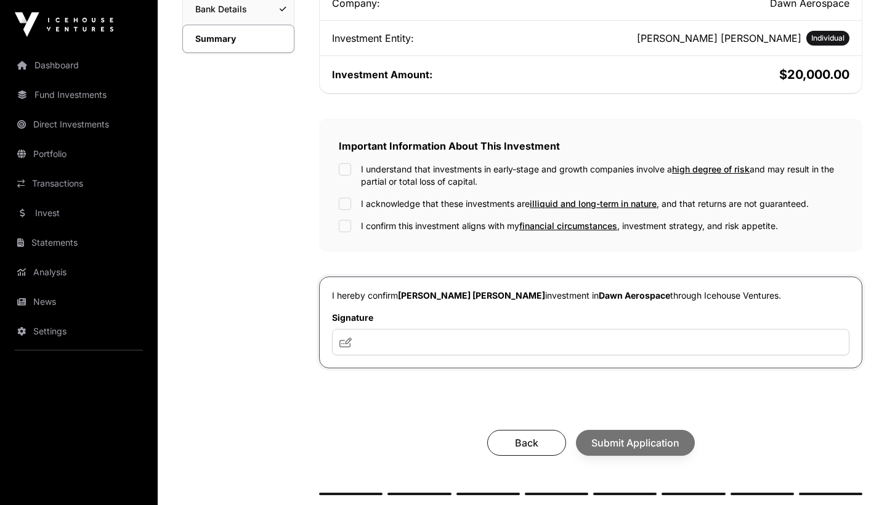
scroll to position [288, 0]
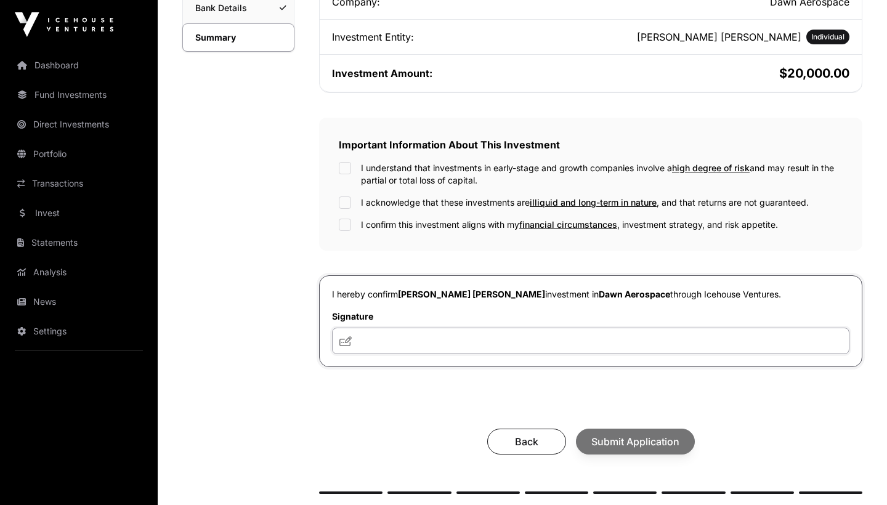
click at [369, 339] on input "text" at bounding box center [590, 341] width 517 height 26
click at [352, 166] on div "I understand that investments in early-stage and growth companies involve a hig…" at bounding box center [591, 174] width 504 height 25
click at [345, 342] on icon at bounding box center [345, 341] width 12 height 10
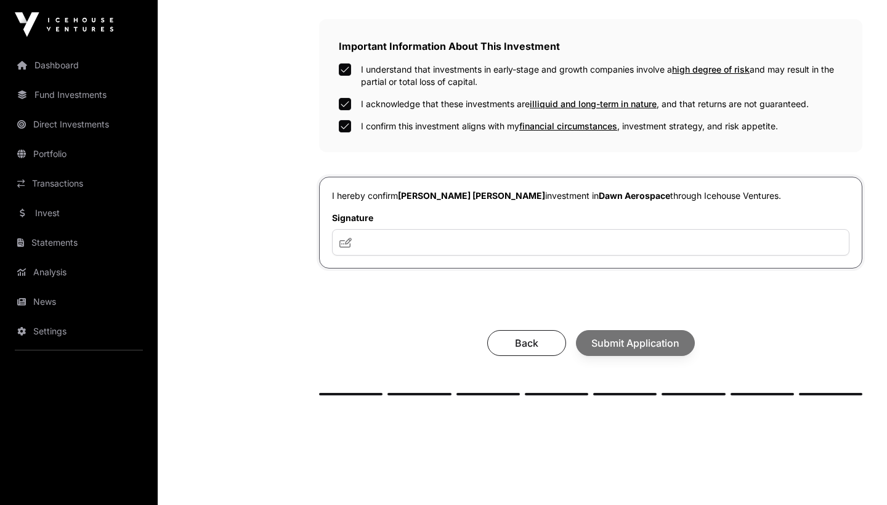
scroll to position [388, 0]
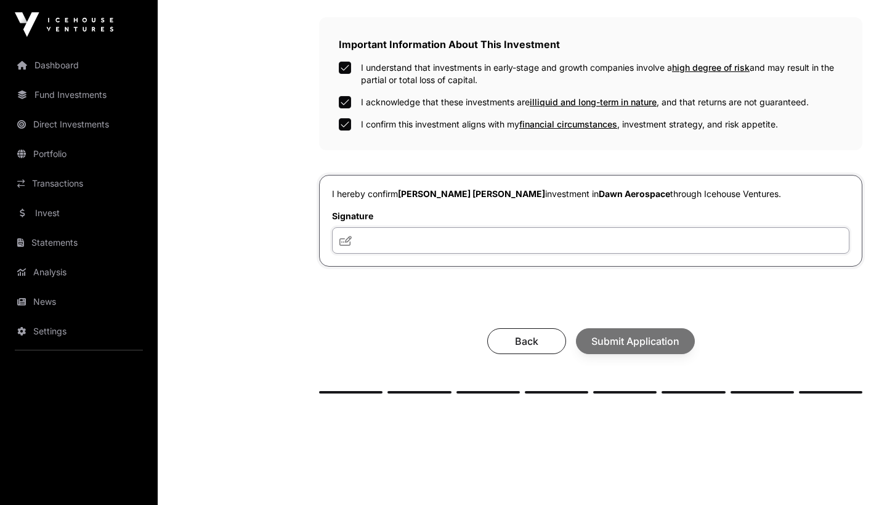
click at [460, 241] on input "text" at bounding box center [590, 240] width 517 height 26
type input "**********"
click at [638, 345] on span "Submit Application" at bounding box center [635, 341] width 88 height 15
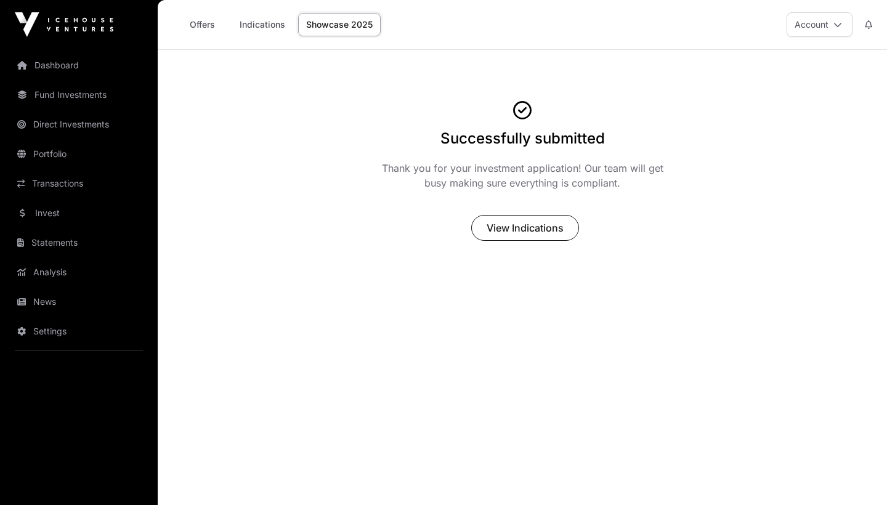
click at [344, 28] on link "Showcase 2025" at bounding box center [339, 24] width 83 height 23
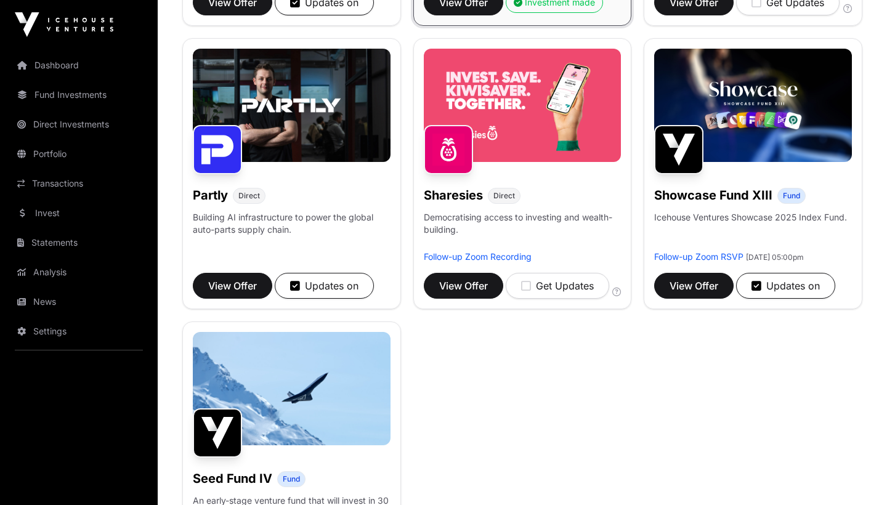
scroll to position [723, 0]
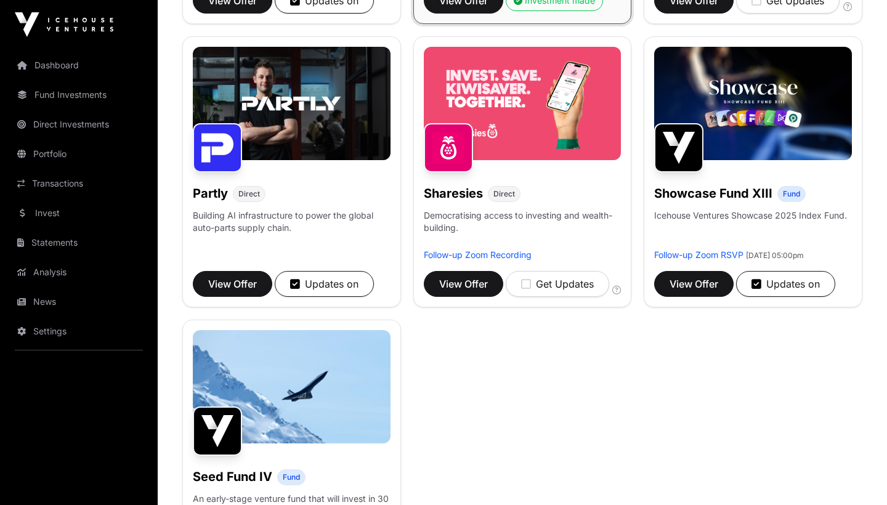
click at [701, 251] on link "Follow-up Zoom RSVP" at bounding box center [698, 254] width 89 height 10
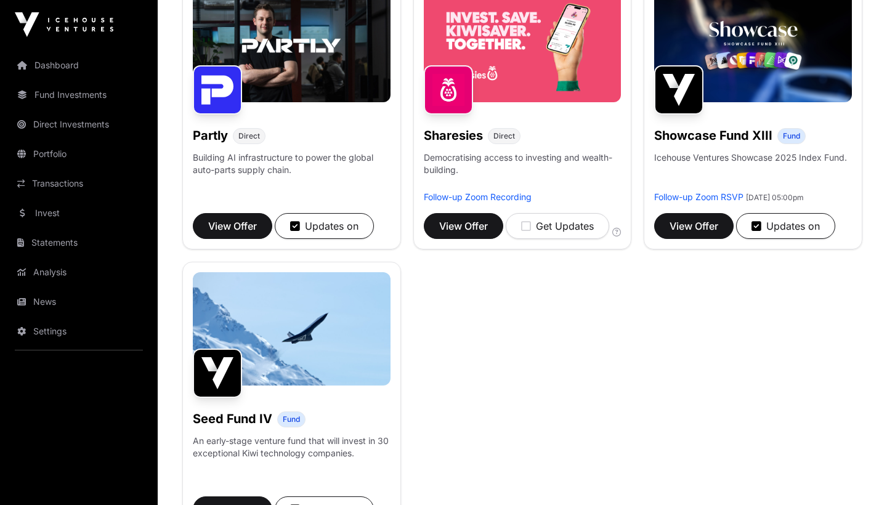
scroll to position [783, 0]
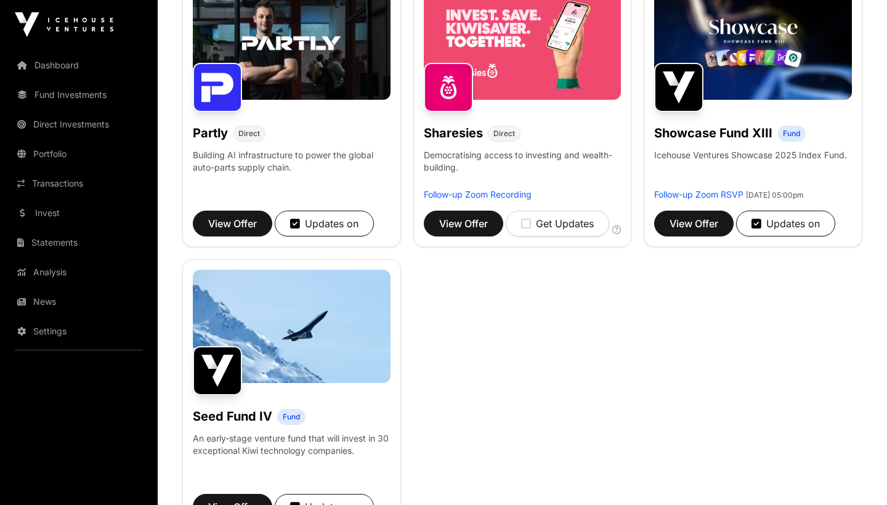
click at [690, 231] on span "View Offer" at bounding box center [693, 223] width 49 height 15
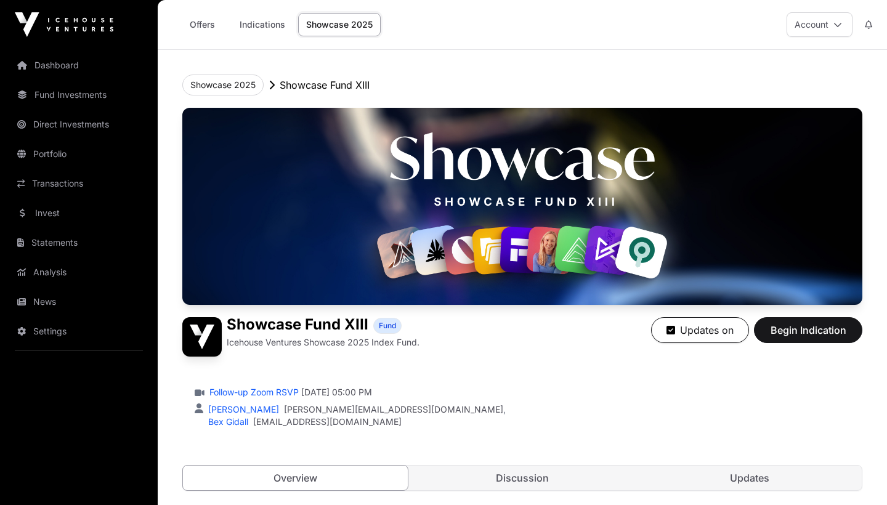
click at [332, 28] on link "Showcase 2025" at bounding box center [339, 24] width 83 height 23
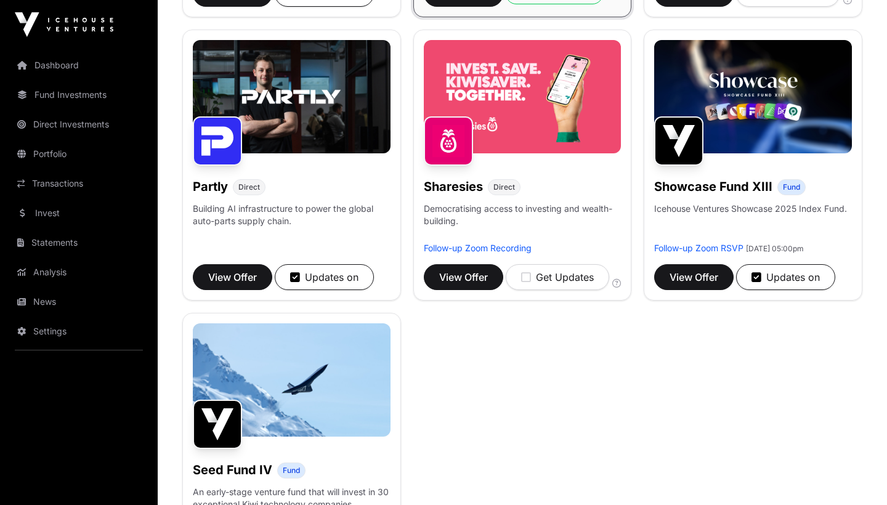
scroll to position [731, 0]
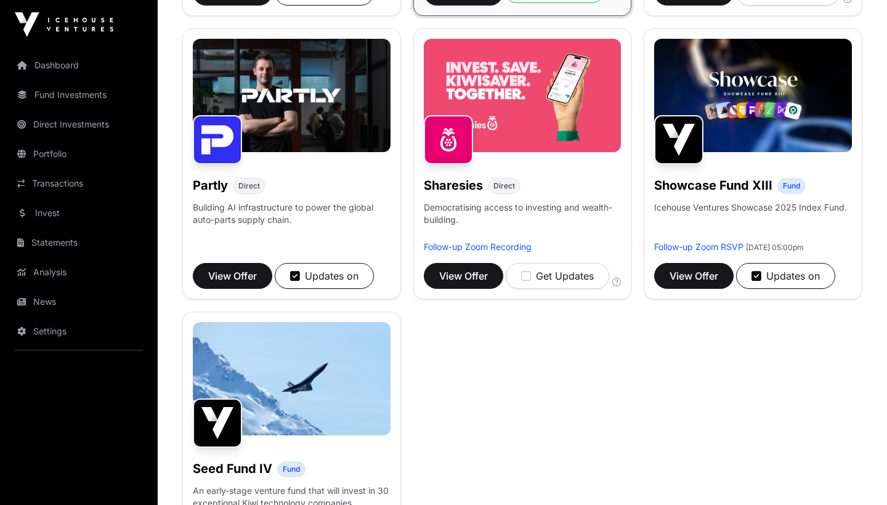
click at [468, 276] on span "View Offer" at bounding box center [463, 275] width 49 height 15
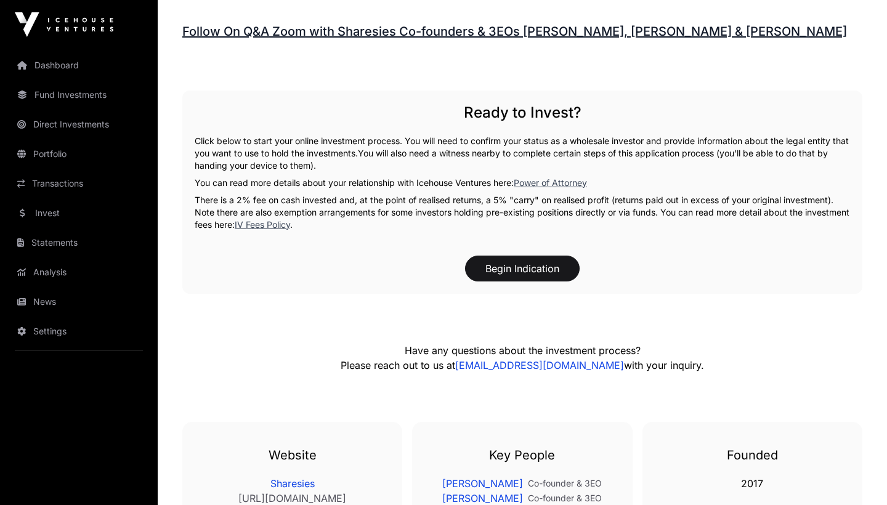
scroll to position [1811, 0]
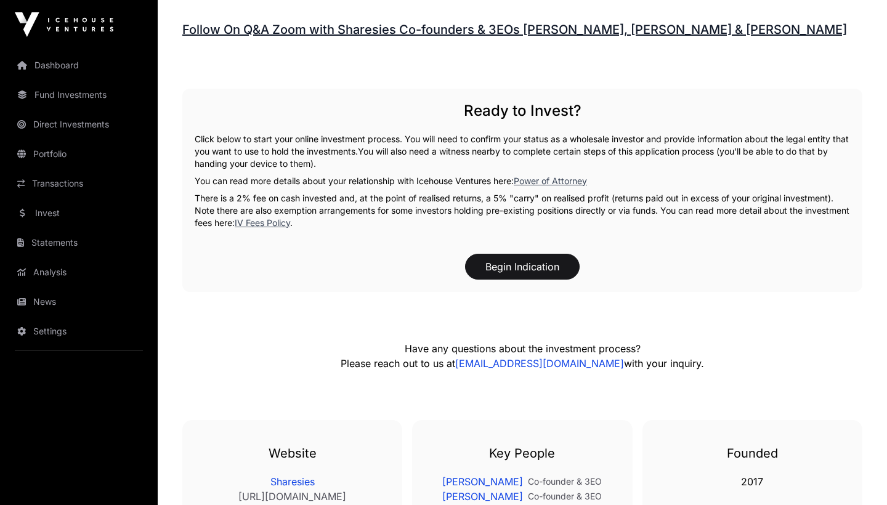
click at [528, 254] on button "Begin Indication" at bounding box center [522, 267] width 115 height 26
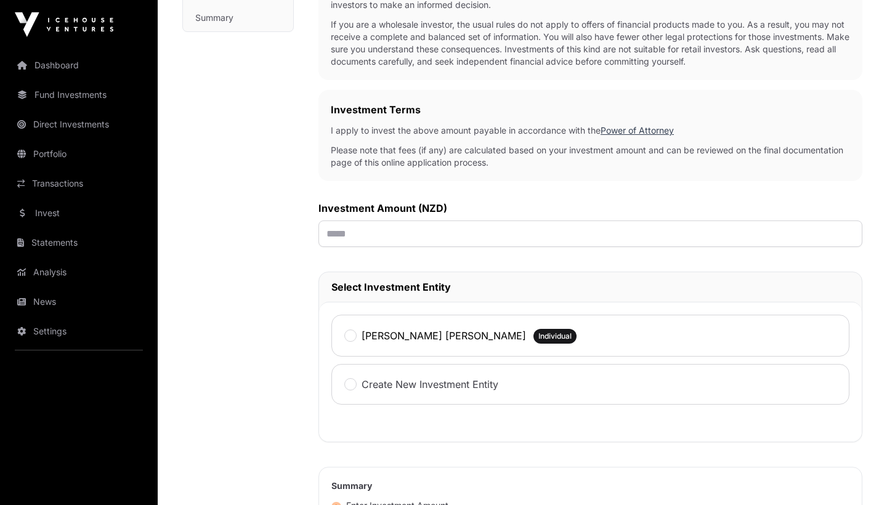
scroll to position [305, 0]
click at [479, 241] on input "text" at bounding box center [590, 233] width 544 height 26
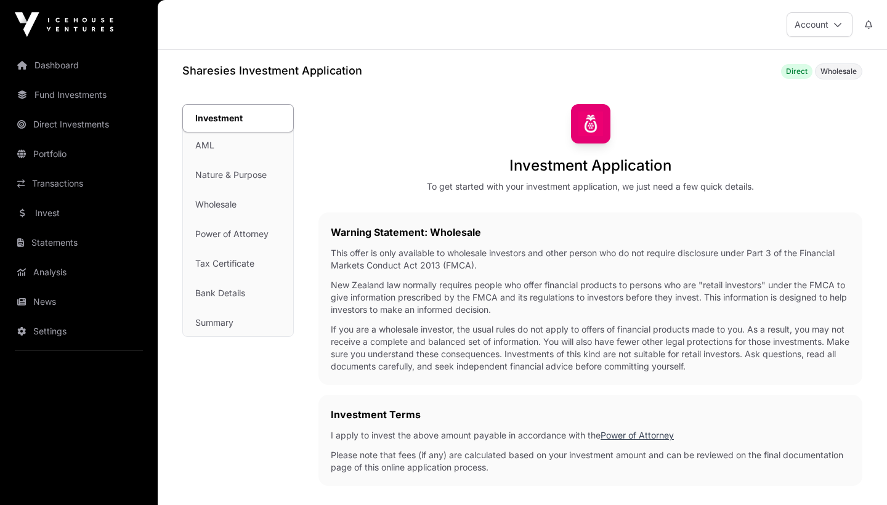
scroll to position [0, 0]
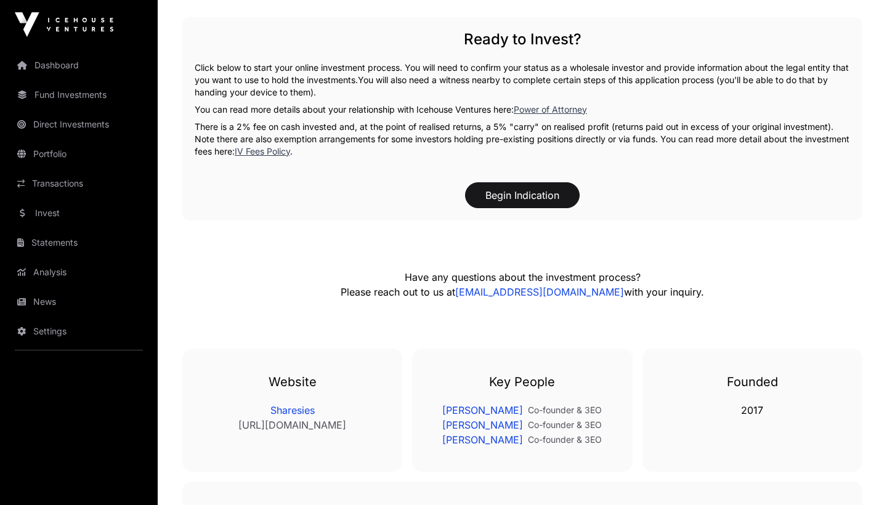
scroll to position [1878, 0]
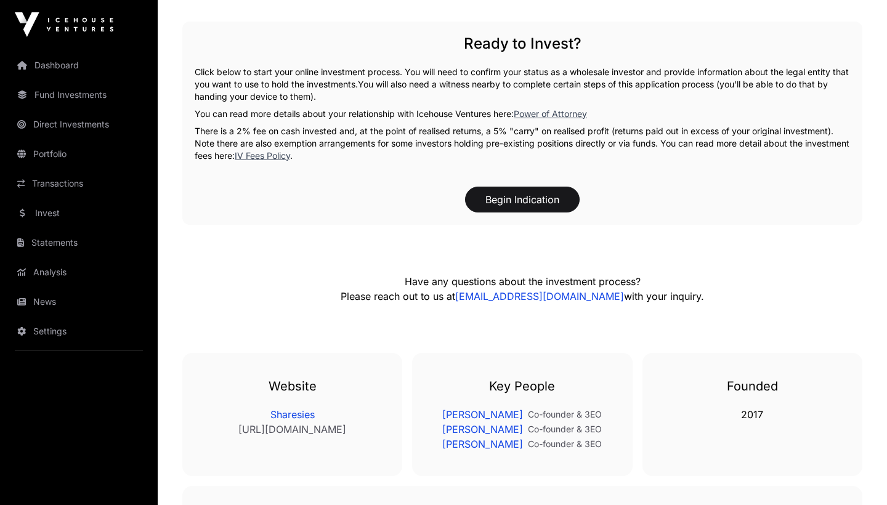
click at [492, 187] on button "Begin Indication" at bounding box center [522, 200] width 115 height 26
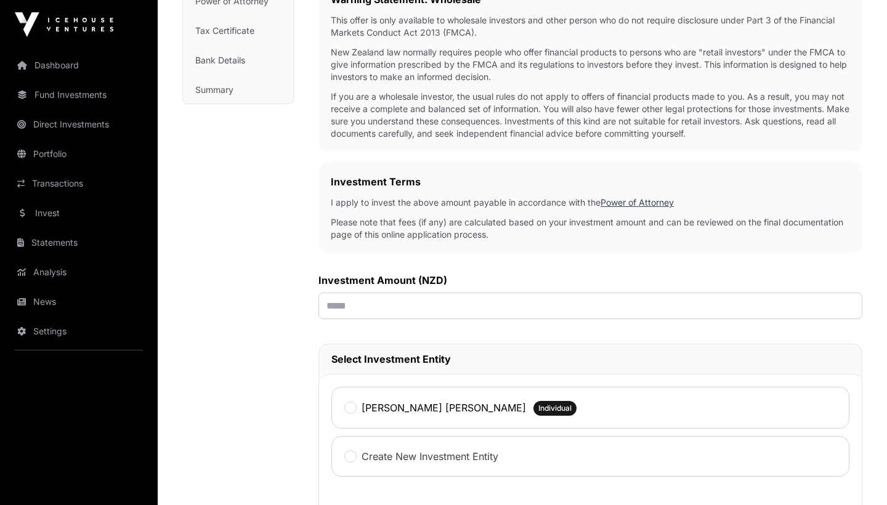
scroll to position [247, 0]
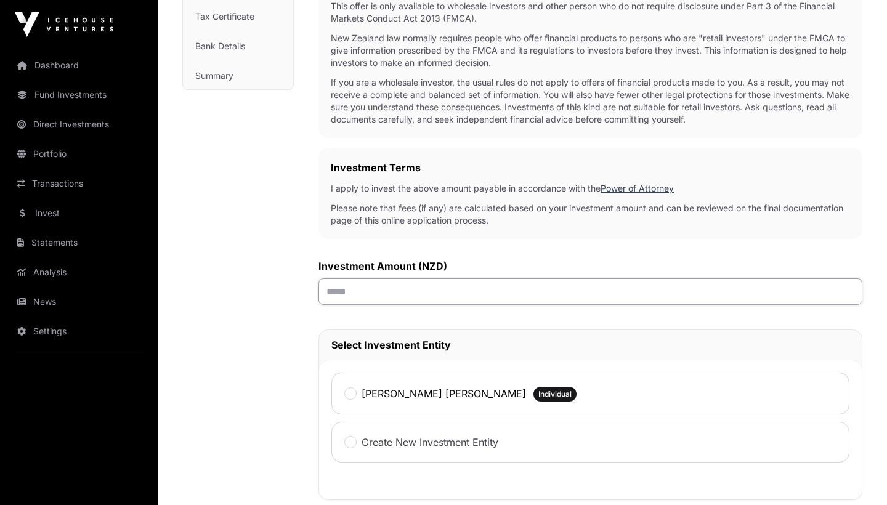
click at [425, 288] on input "text" at bounding box center [590, 291] width 544 height 26
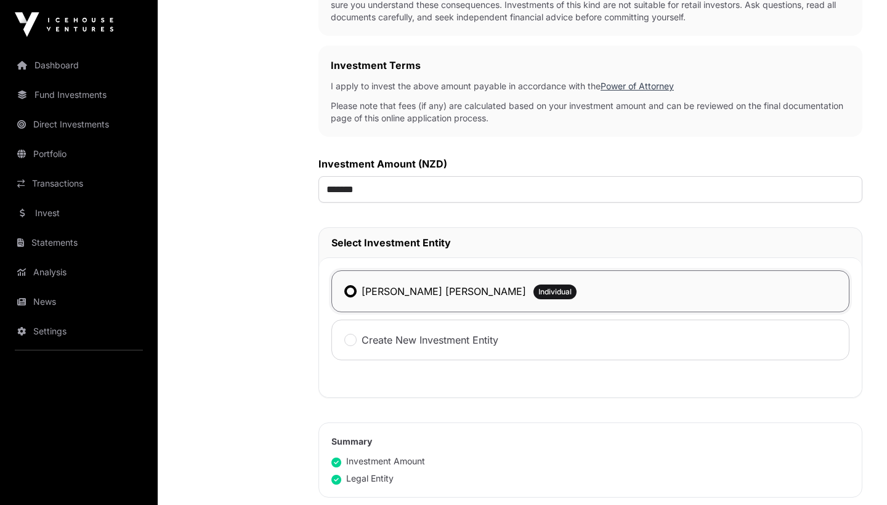
scroll to position [336, 0]
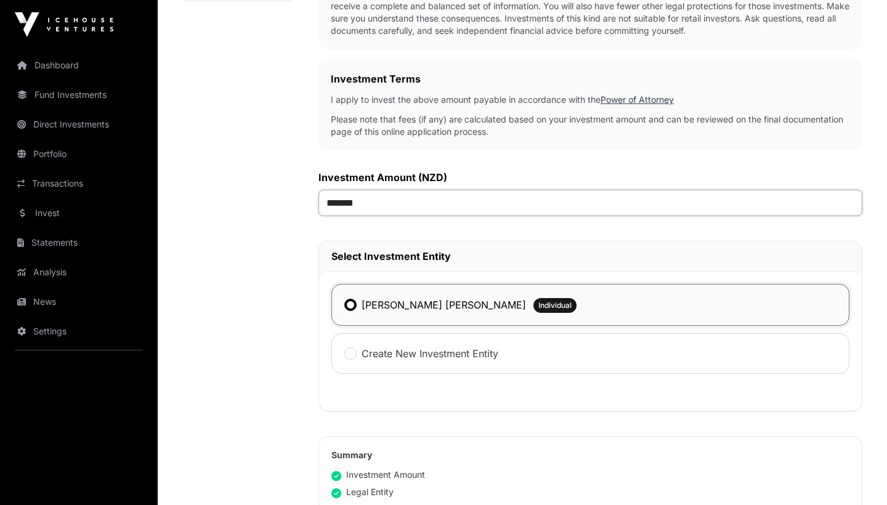
click at [339, 203] on input "*******" at bounding box center [590, 203] width 544 height 26
type input "*******"
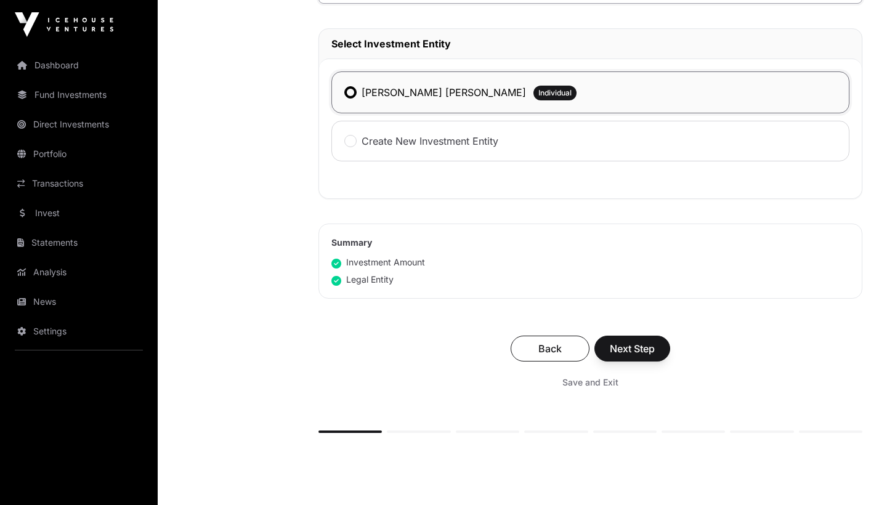
scroll to position [549, 0]
click at [633, 350] on span "Next Step" at bounding box center [632, 348] width 45 height 15
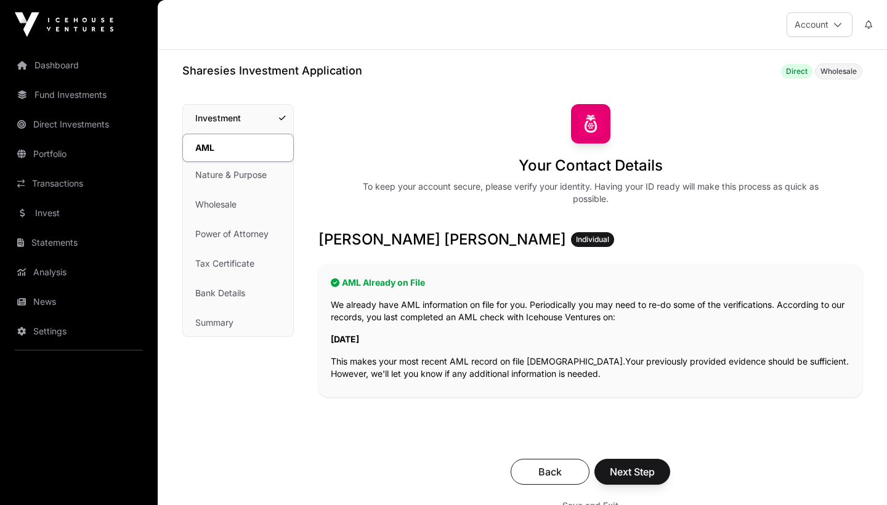
click at [628, 471] on span "Next Step" at bounding box center [632, 471] width 45 height 15
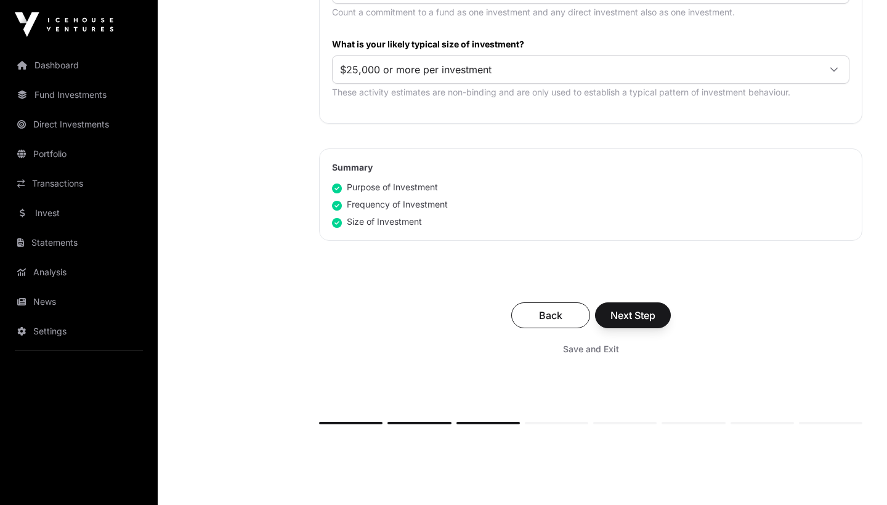
scroll to position [724, 0]
click at [635, 313] on span "Next Step" at bounding box center [632, 314] width 45 height 15
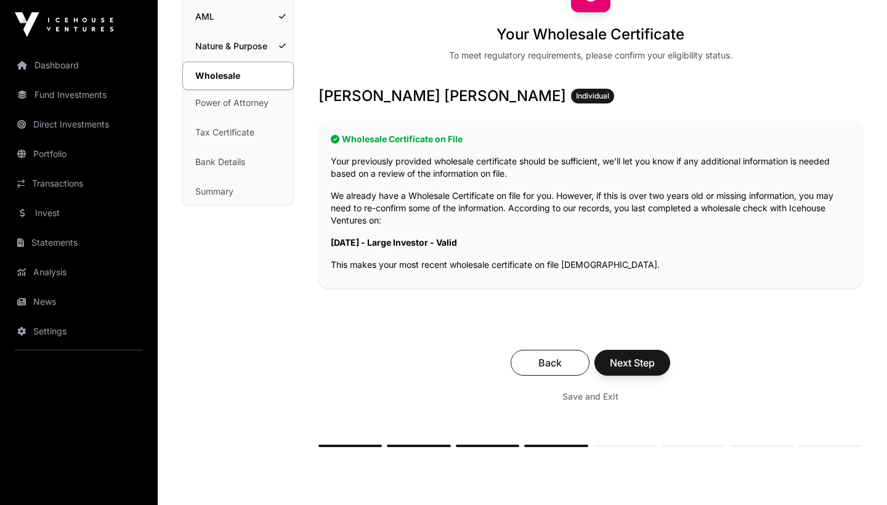
scroll to position [132, 0]
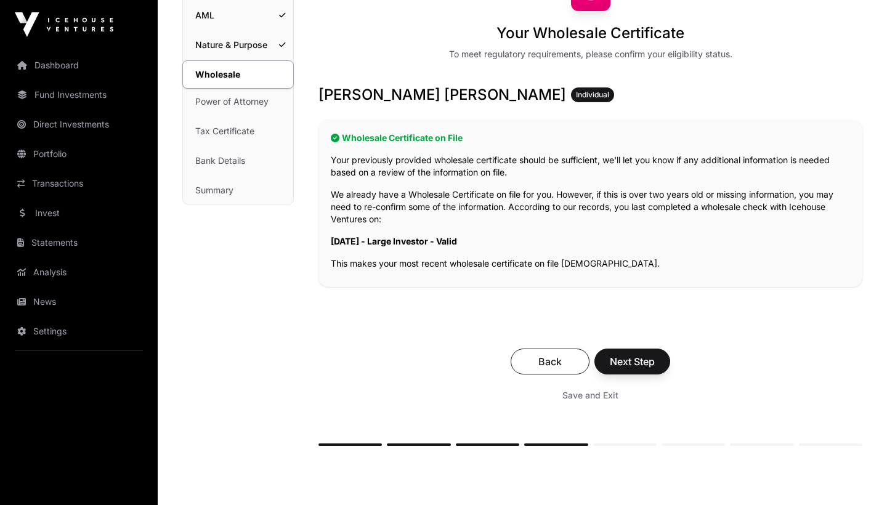
click at [639, 363] on span "Next Step" at bounding box center [632, 361] width 45 height 15
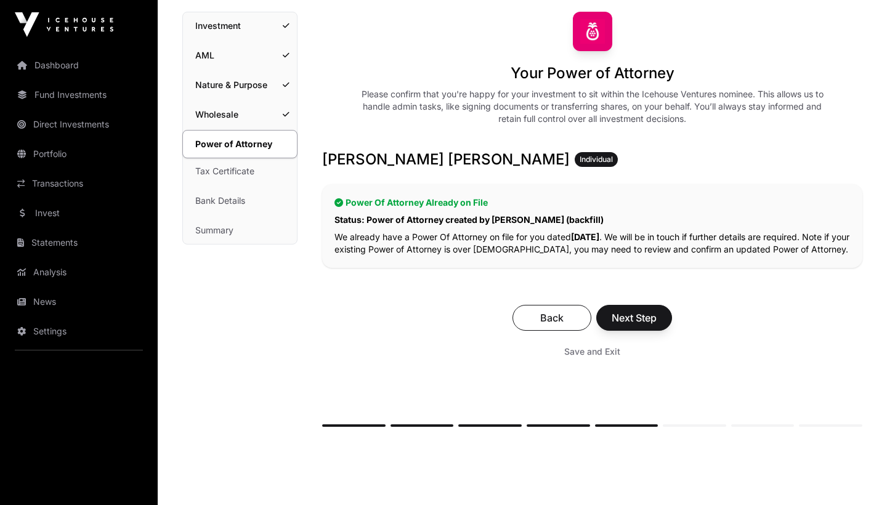
scroll to position [97, 0]
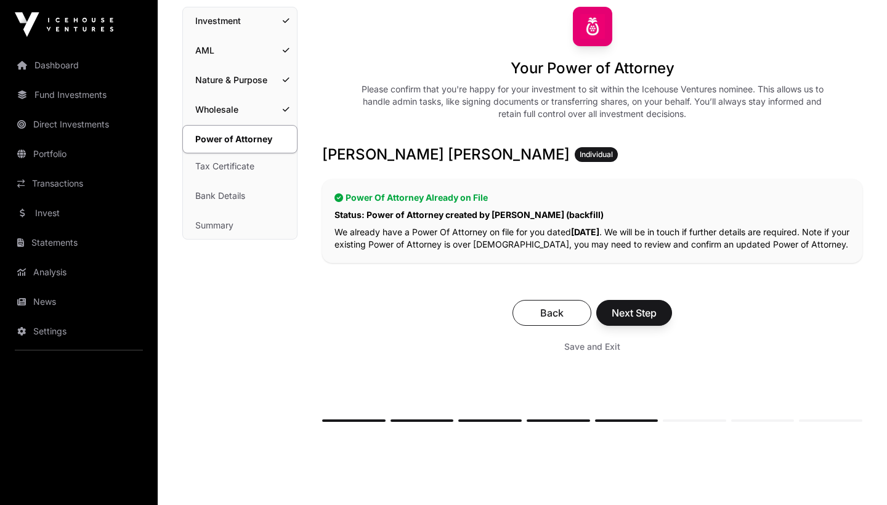
click at [641, 313] on span "Next Step" at bounding box center [633, 312] width 45 height 15
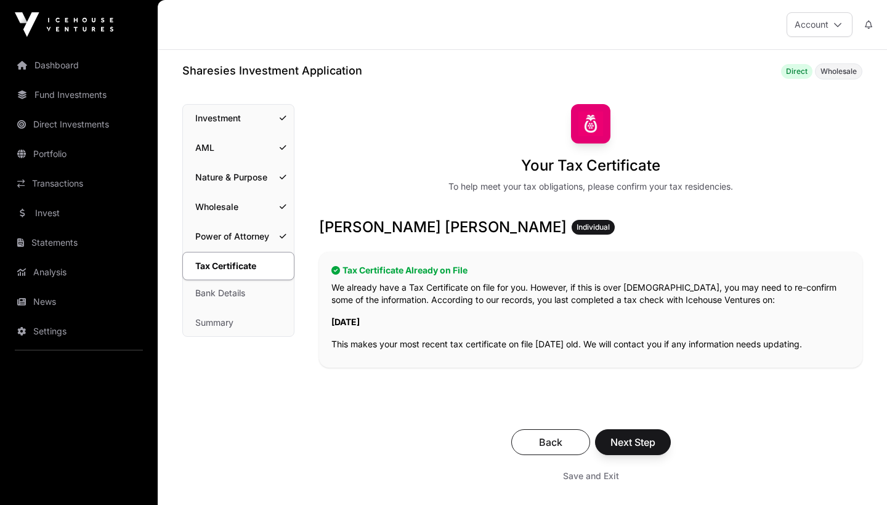
click at [630, 443] on span "Next Step" at bounding box center [632, 442] width 45 height 15
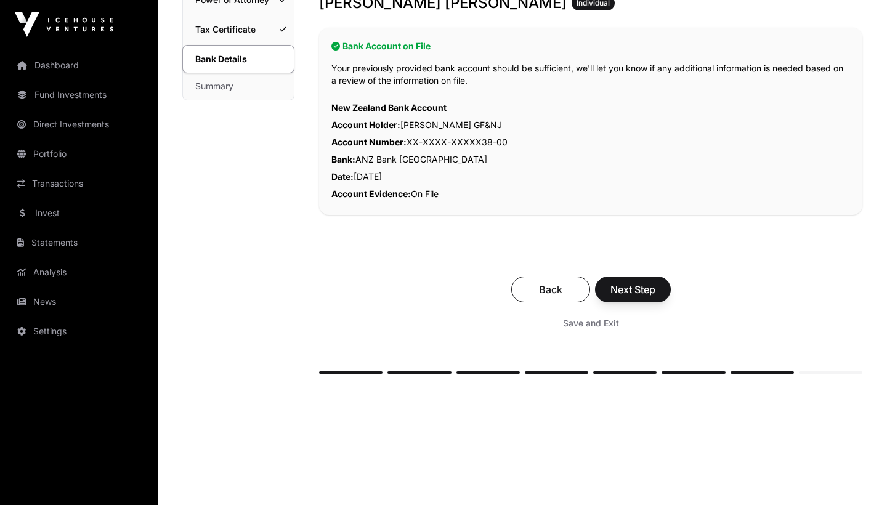
scroll to position [237, 0]
click at [632, 286] on span "Next Step" at bounding box center [632, 288] width 45 height 15
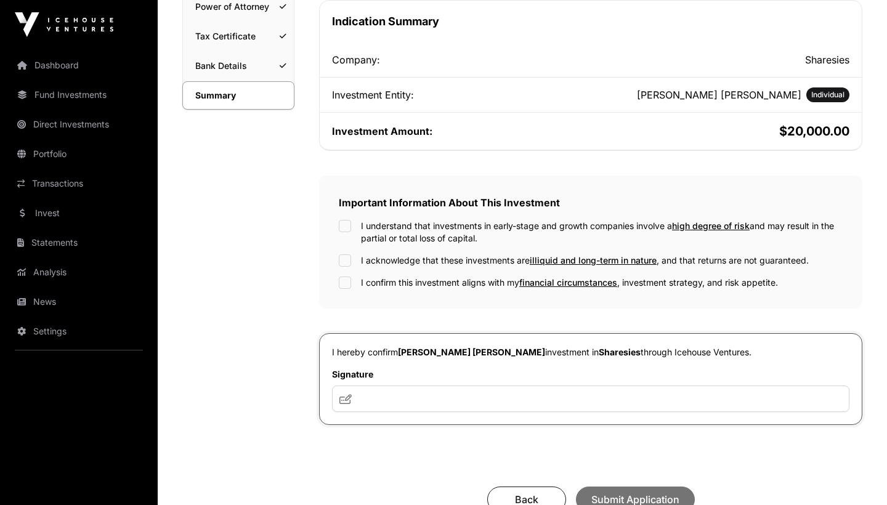
scroll to position [231, 0]
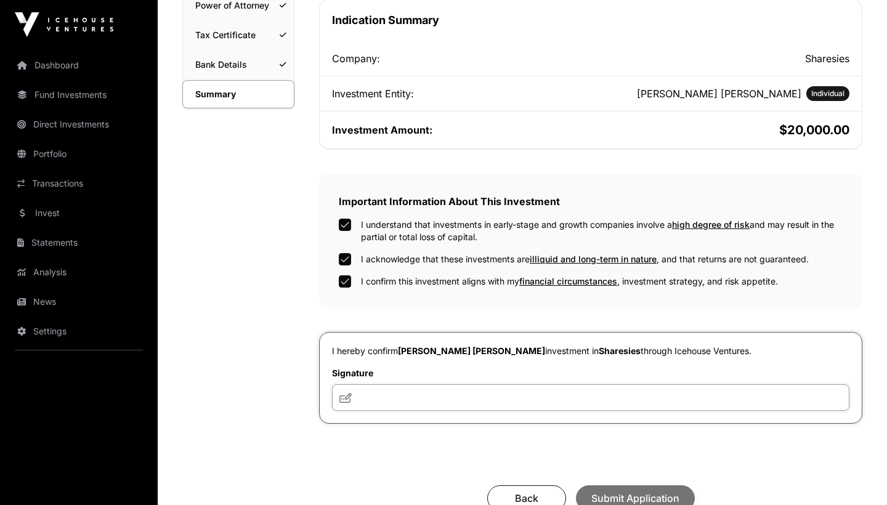
click at [457, 405] on input "text" at bounding box center [590, 397] width 517 height 26
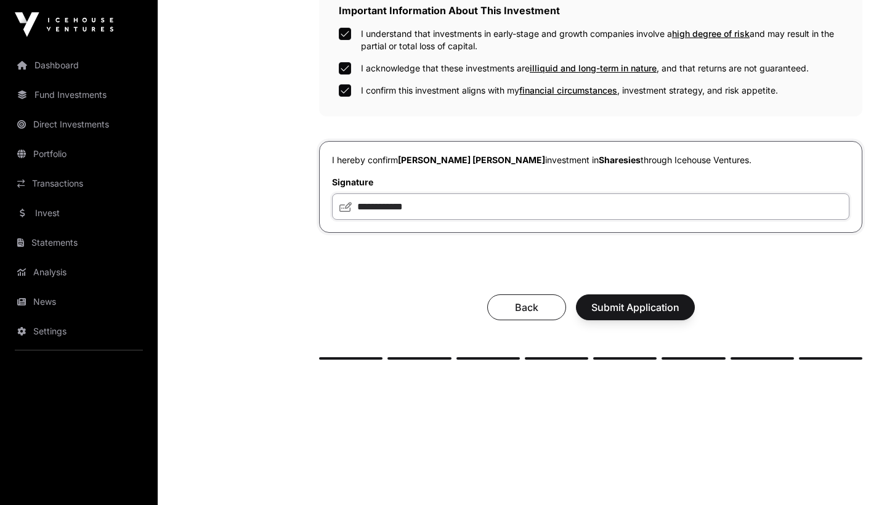
scroll to position [427, 0]
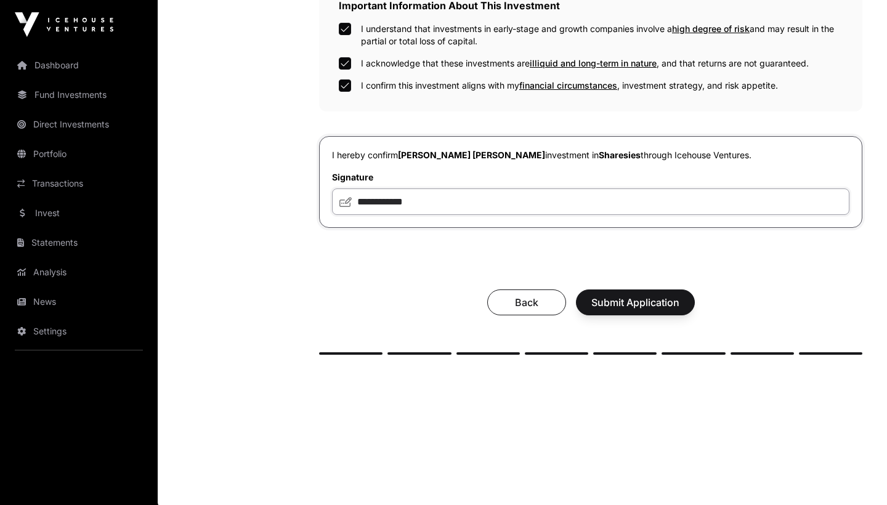
type input "**********"
click at [645, 302] on span "Submit Application" at bounding box center [635, 302] width 88 height 15
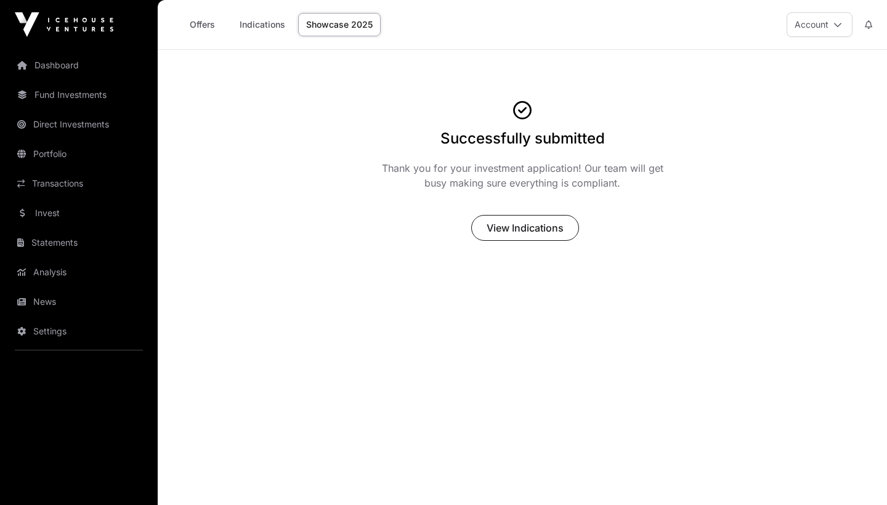
click at [336, 23] on link "Showcase 2025" at bounding box center [339, 24] width 83 height 23
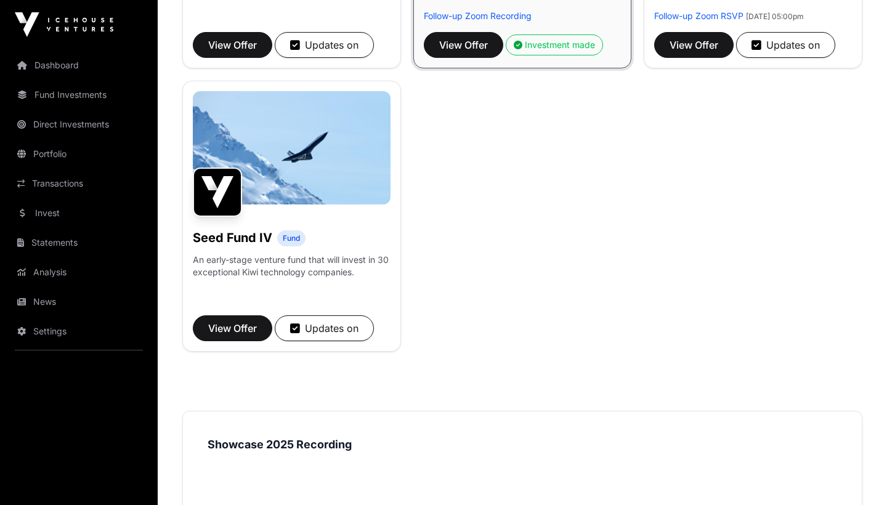
scroll to position [960, 0]
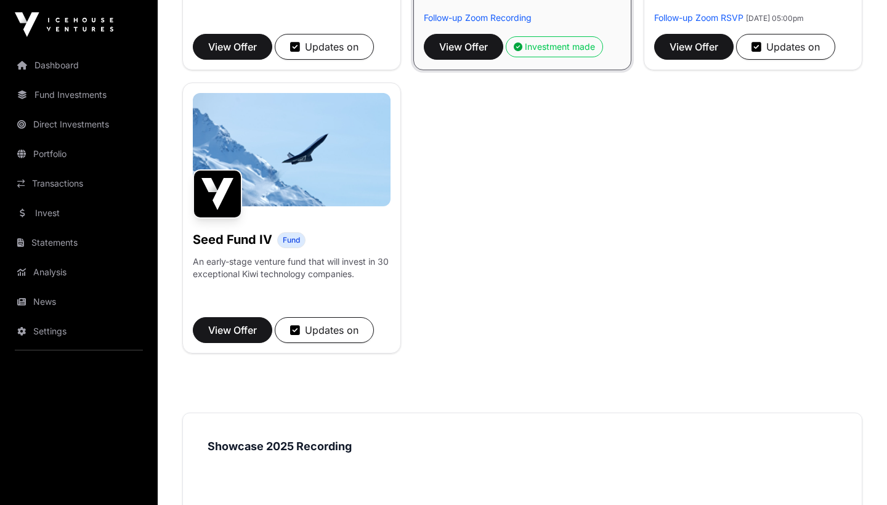
click at [243, 337] on span "View Offer" at bounding box center [232, 330] width 49 height 15
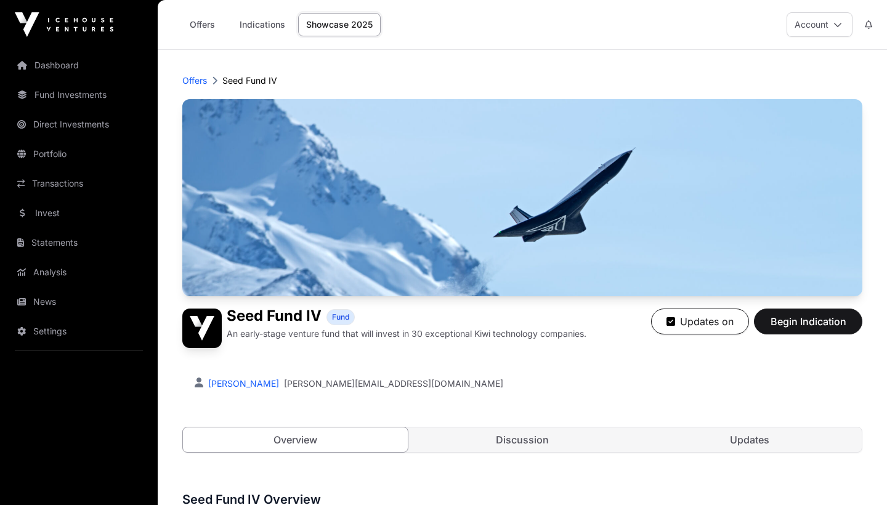
click at [76, 93] on link "Fund Investments" at bounding box center [79, 94] width 138 height 27
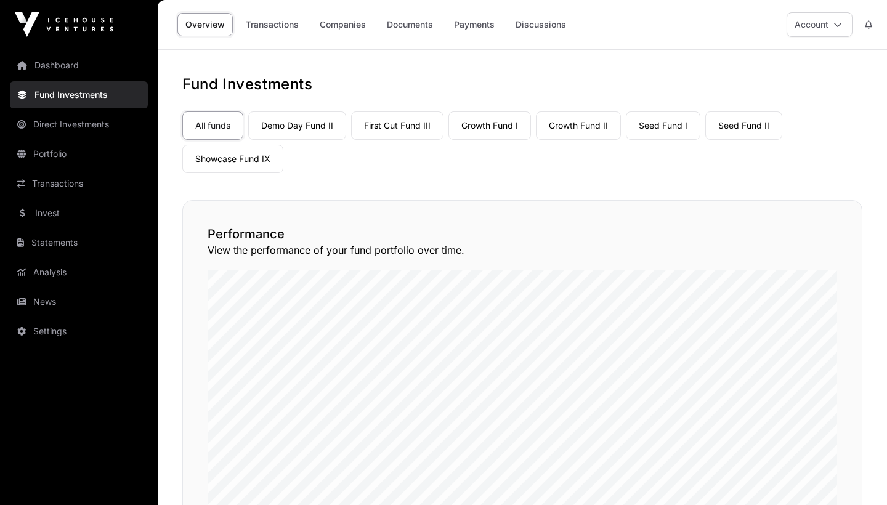
click at [496, 120] on link "Growth Fund I" at bounding box center [489, 125] width 83 height 28
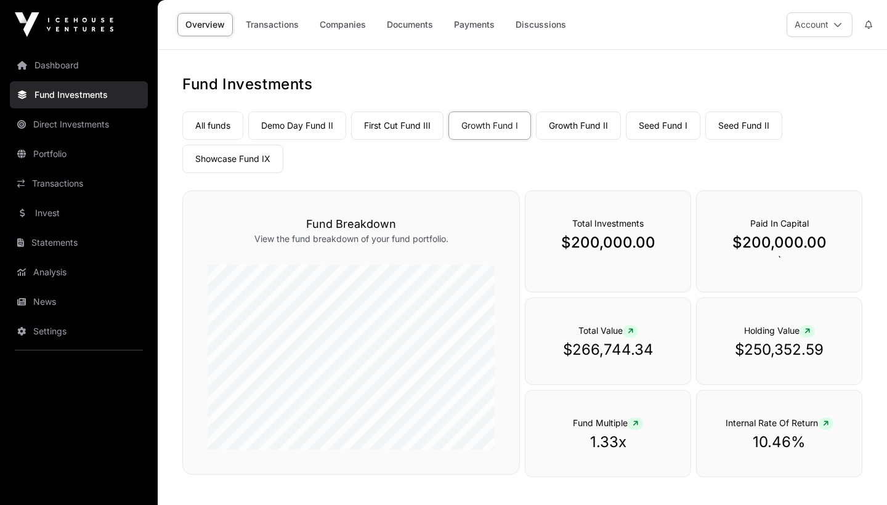
click at [573, 120] on link "Growth Fund II" at bounding box center [578, 125] width 85 height 28
click at [671, 126] on link "Seed Fund I" at bounding box center [663, 125] width 75 height 28
click at [727, 125] on link "Seed Fund II" at bounding box center [743, 125] width 77 height 28
click at [682, 128] on link "Seed Fund I" at bounding box center [663, 125] width 75 height 28
click at [285, 25] on link "Transactions" at bounding box center [272, 24] width 69 height 23
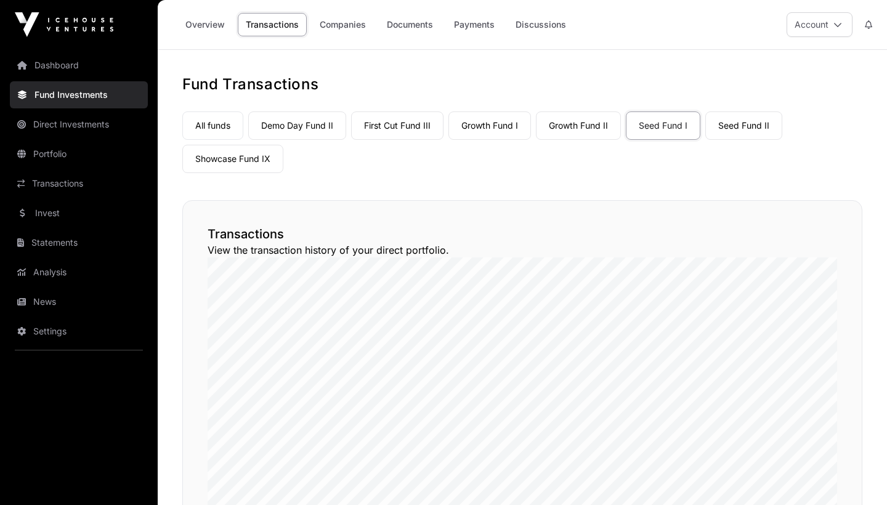
click at [728, 126] on link "Seed Fund II" at bounding box center [743, 125] width 77 height 28
click at [596, 123] on link "Growth Fund II" at bounding box center [578, 125] width 85 height 28
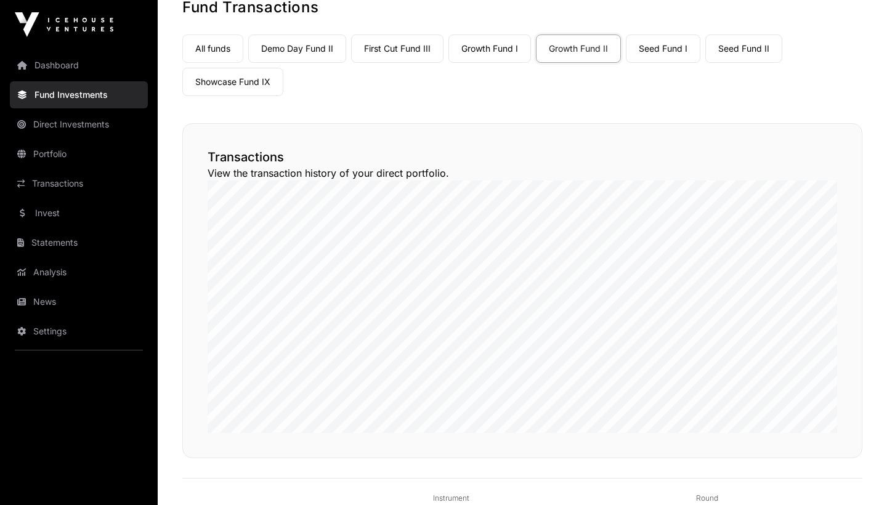
scroll to position [54, 0]
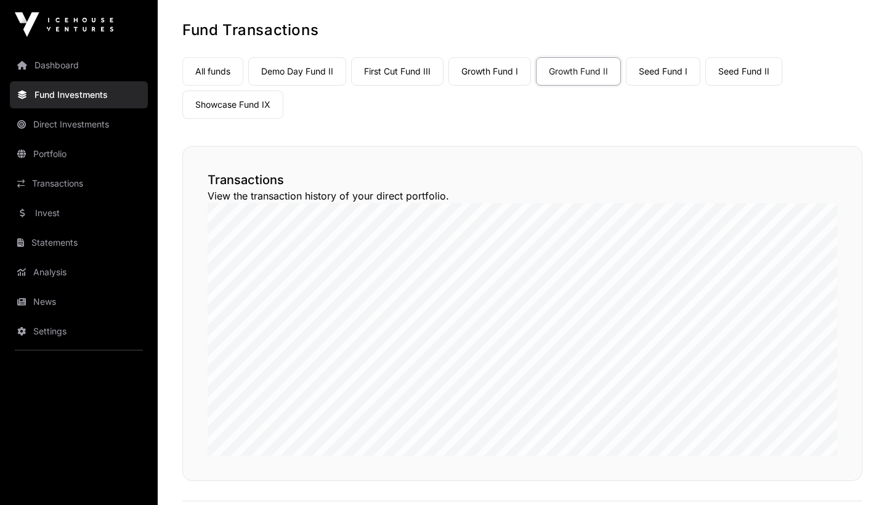
click at [484, 71] on link "Growth Fund I" at bounding box center [489, 71] width 83 height 28
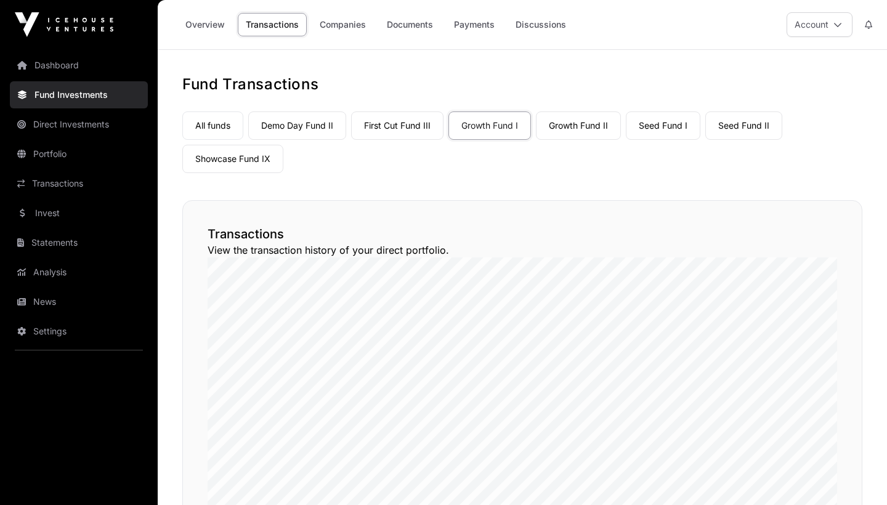
click at [407, 123] on link "First Cut Fund III" at bounding box center [397, 125] width 92 height 28
click at [203, 28] on link "Overview" at bounding box center [204, 24] width 55 height 23
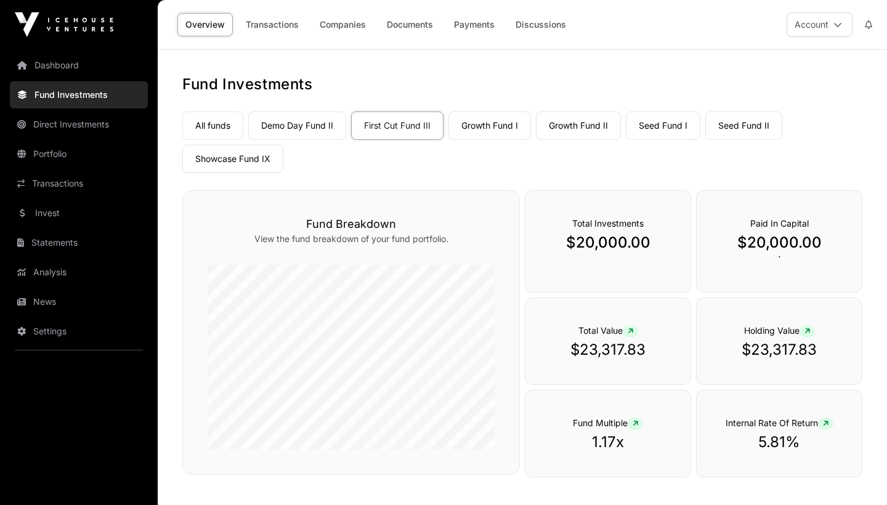
click at [297, 123] on link "Demo Day Fund II" at bounding box center [297, 125] width 98 height 28
click at [232, 156] on link "Showcase Fund IX" at bounding box center [232, 159] width 101 height 28
click at [661, 130] on link "Seed Fund I" at bounding box center [663, 125] width 75 height 28
click at [738, 127] on link "Seed Fund II" at bounding box center [743, 125] width 77 height 28
click at [678, 137] on link "Seed Fund I" at bounding box center [663, 125] width 75 height 28
